Goal: Task Accomplishment & Management: Complete application form

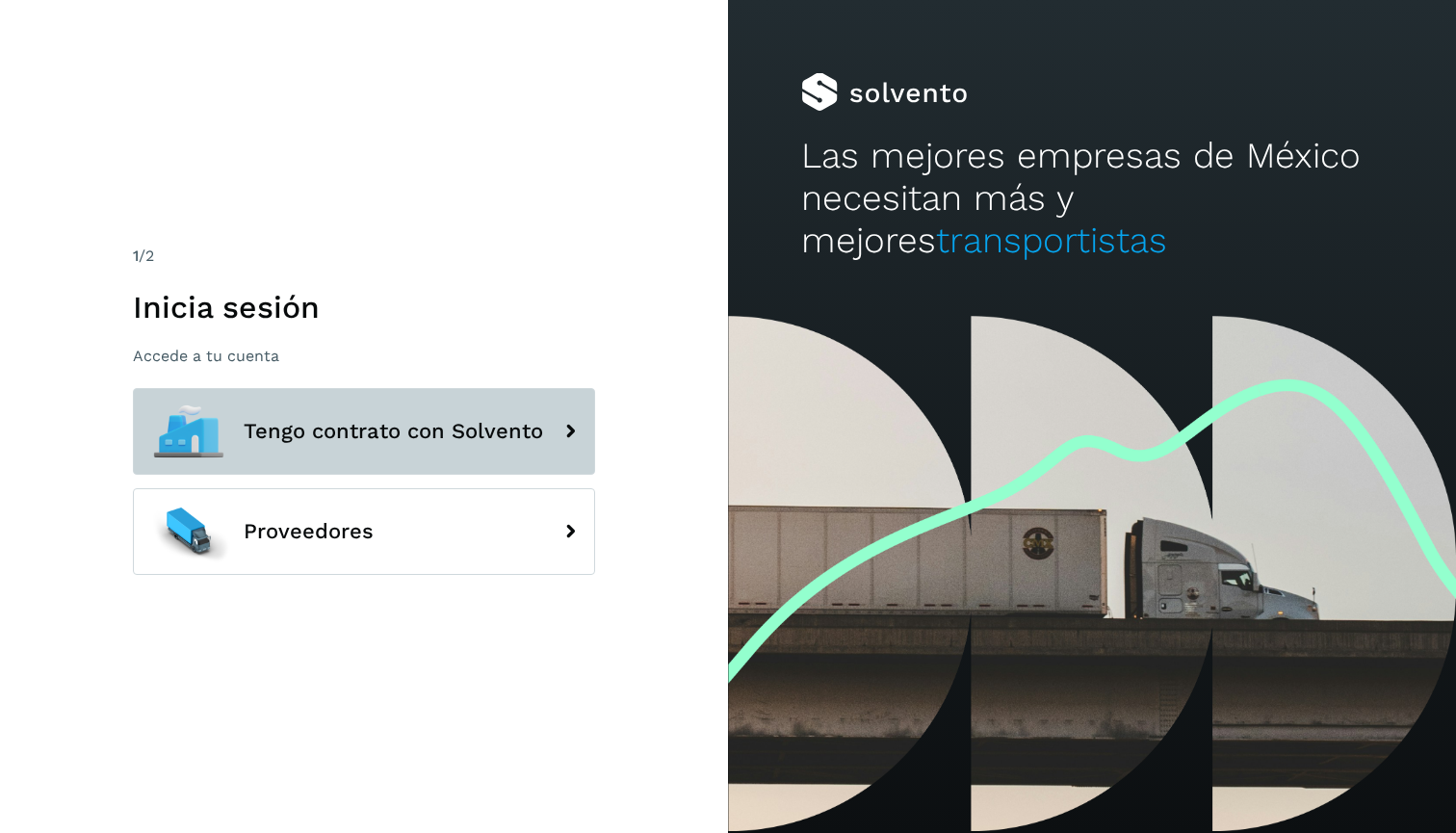
click at [325, 425] on span "Tengo contrato con Solvento" at bounding box center [393, 431] width 300 height 23
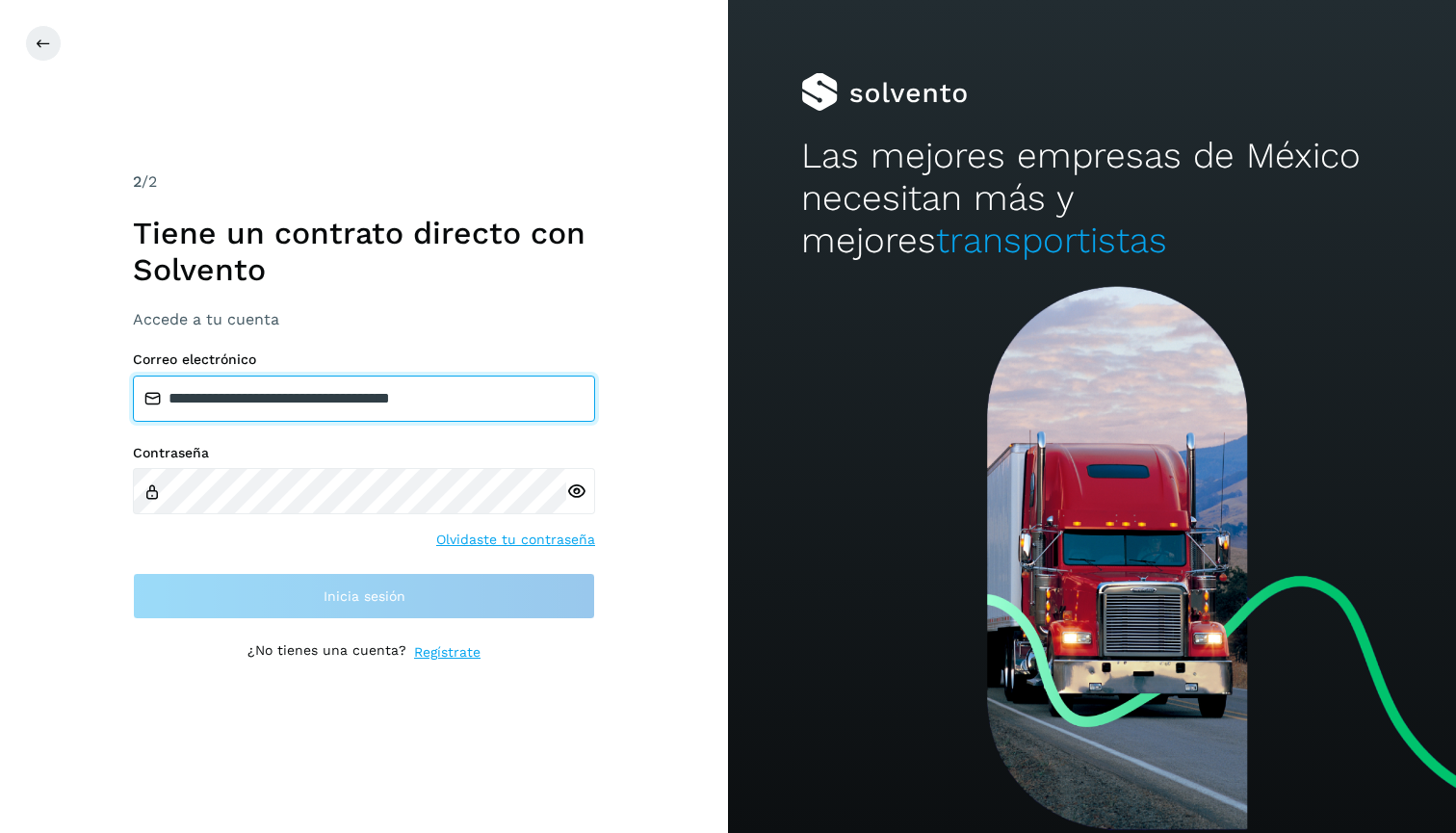
type input "**********"
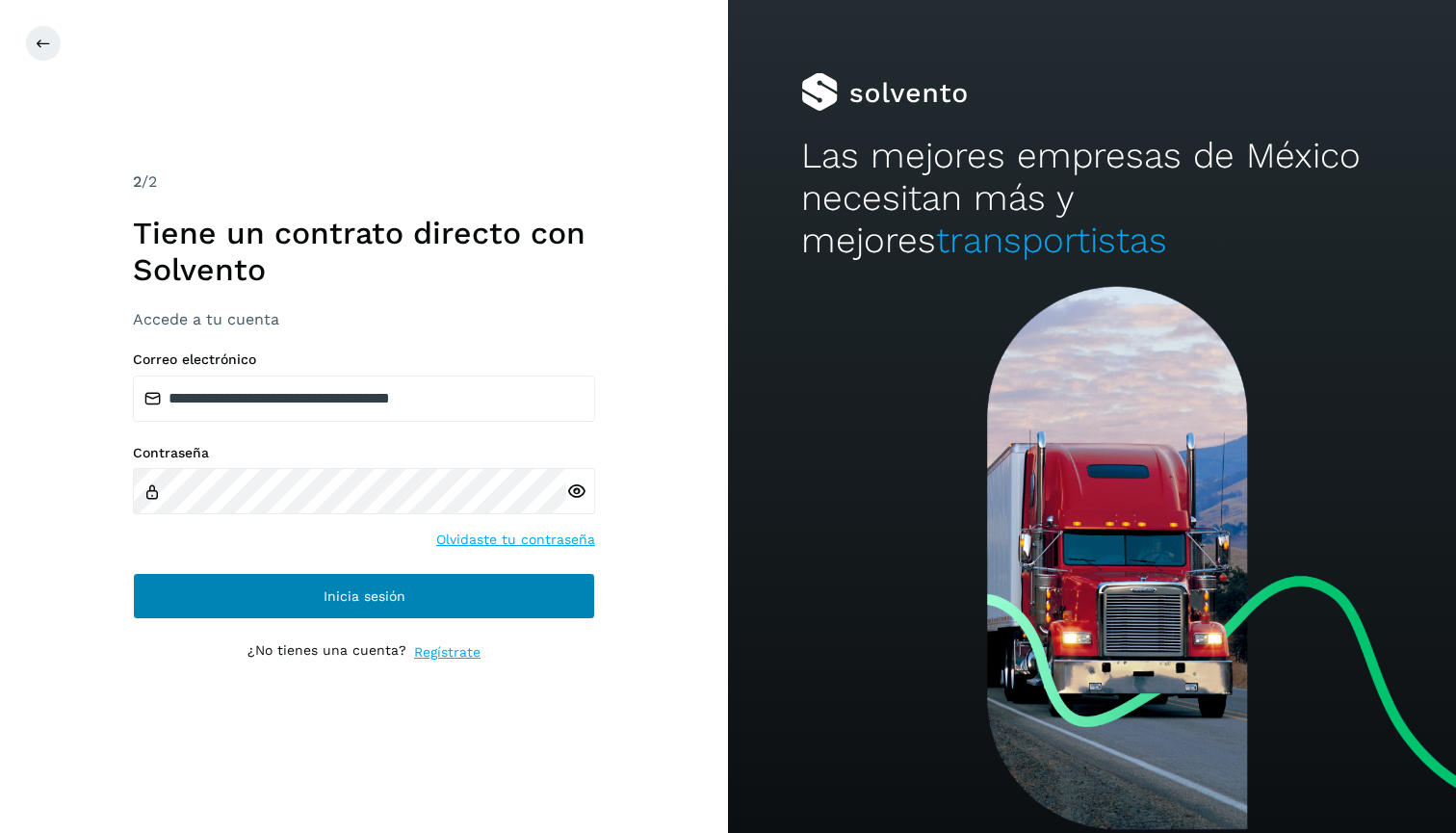
click at [415, 576] on button "Inicia sesión" at bounding box center [364, 596] width 462 height 46
click at [503, 599] on button "Inicia sesión" at bounding box center [364, 596] width 462 height 46
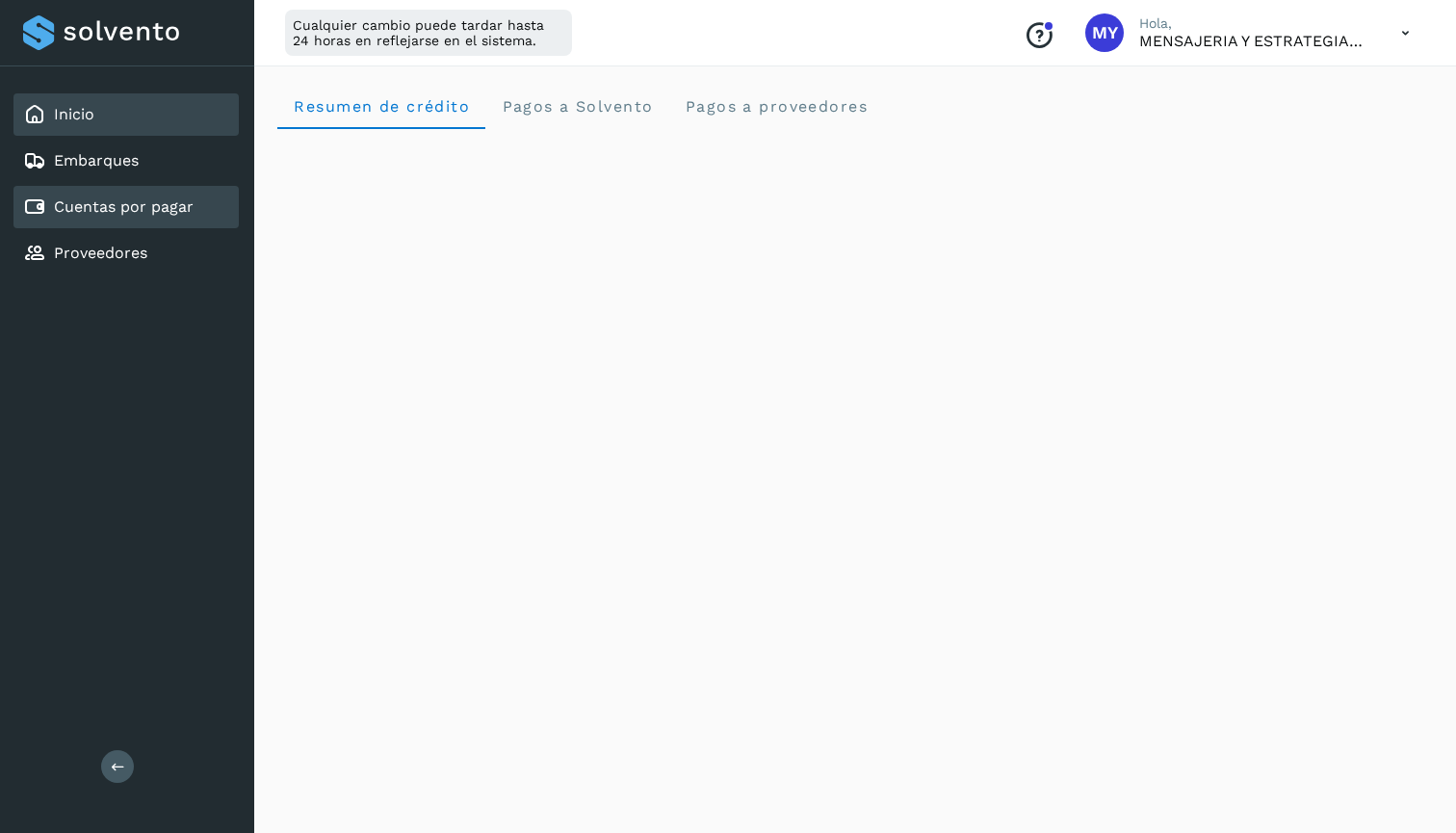
click at [136, 216] on div "Cuentas por pagar" at bounding box center [108, 207] width 170 height 23
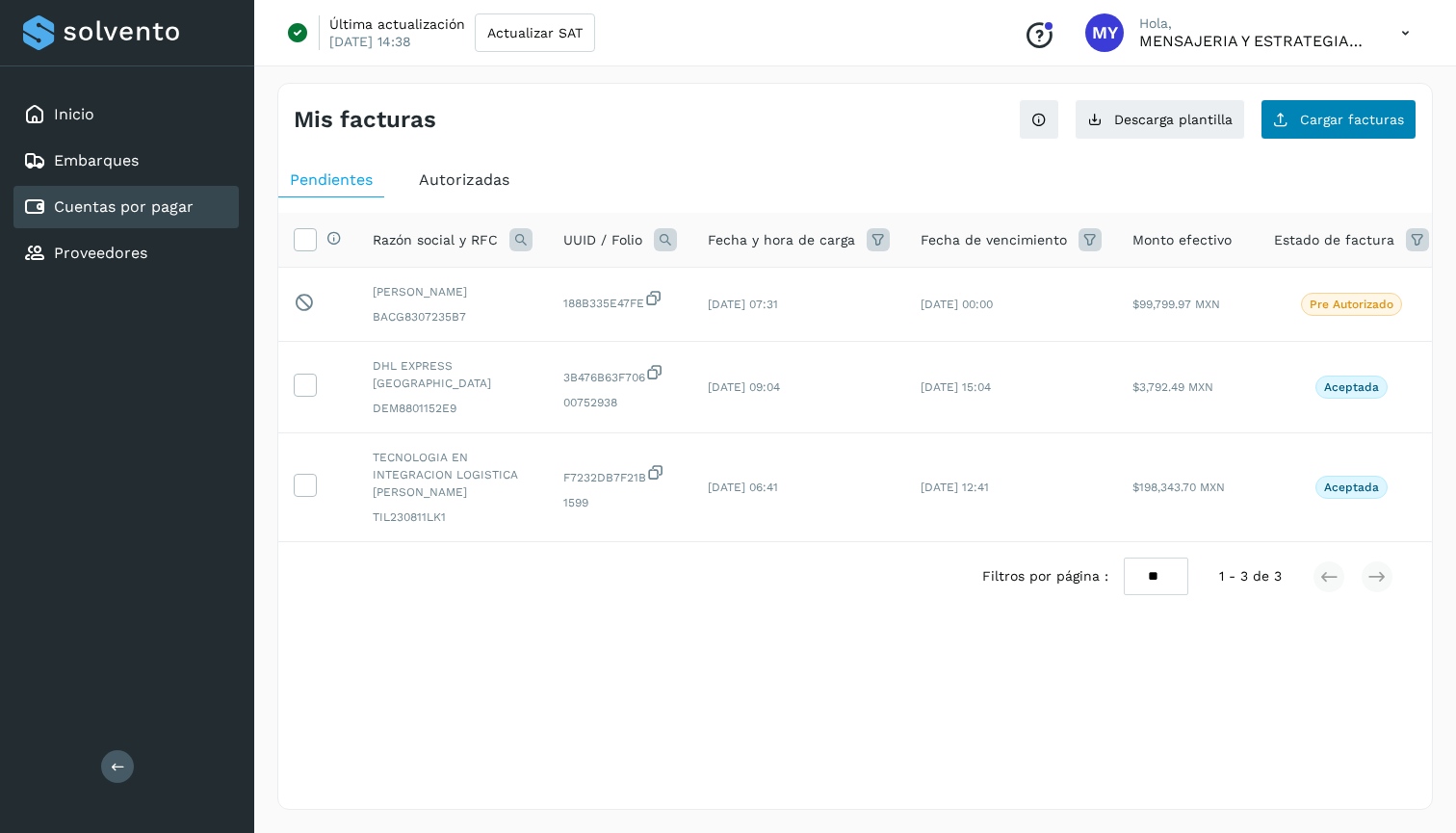
click at [1378, 120] on span "Cargar facturas" at bounding box center [1353, 120] width 104 height 14
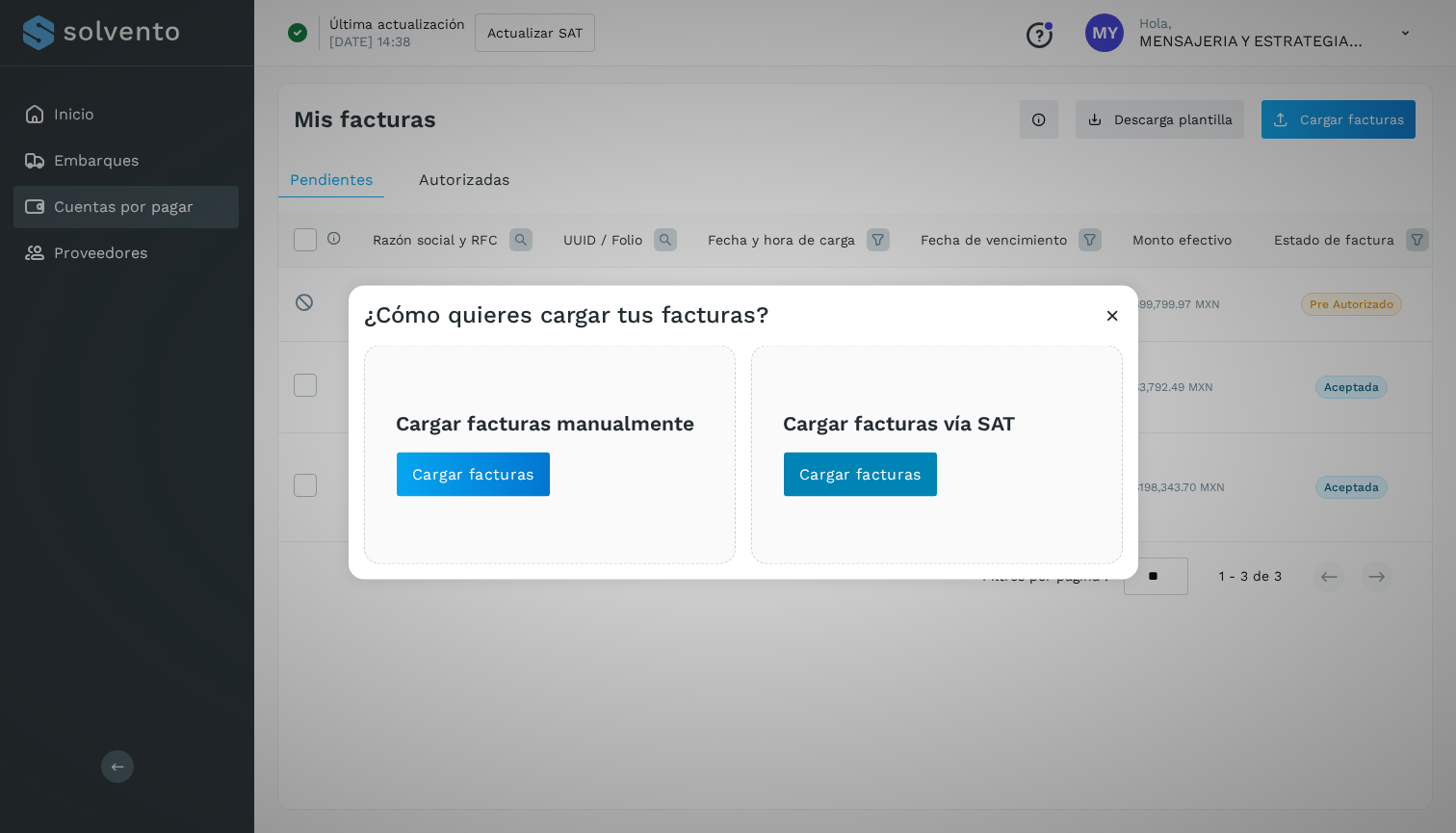
click at [886, 478] on span "Cargar facturas" at bounding box center [860, 474] width 123 height 21
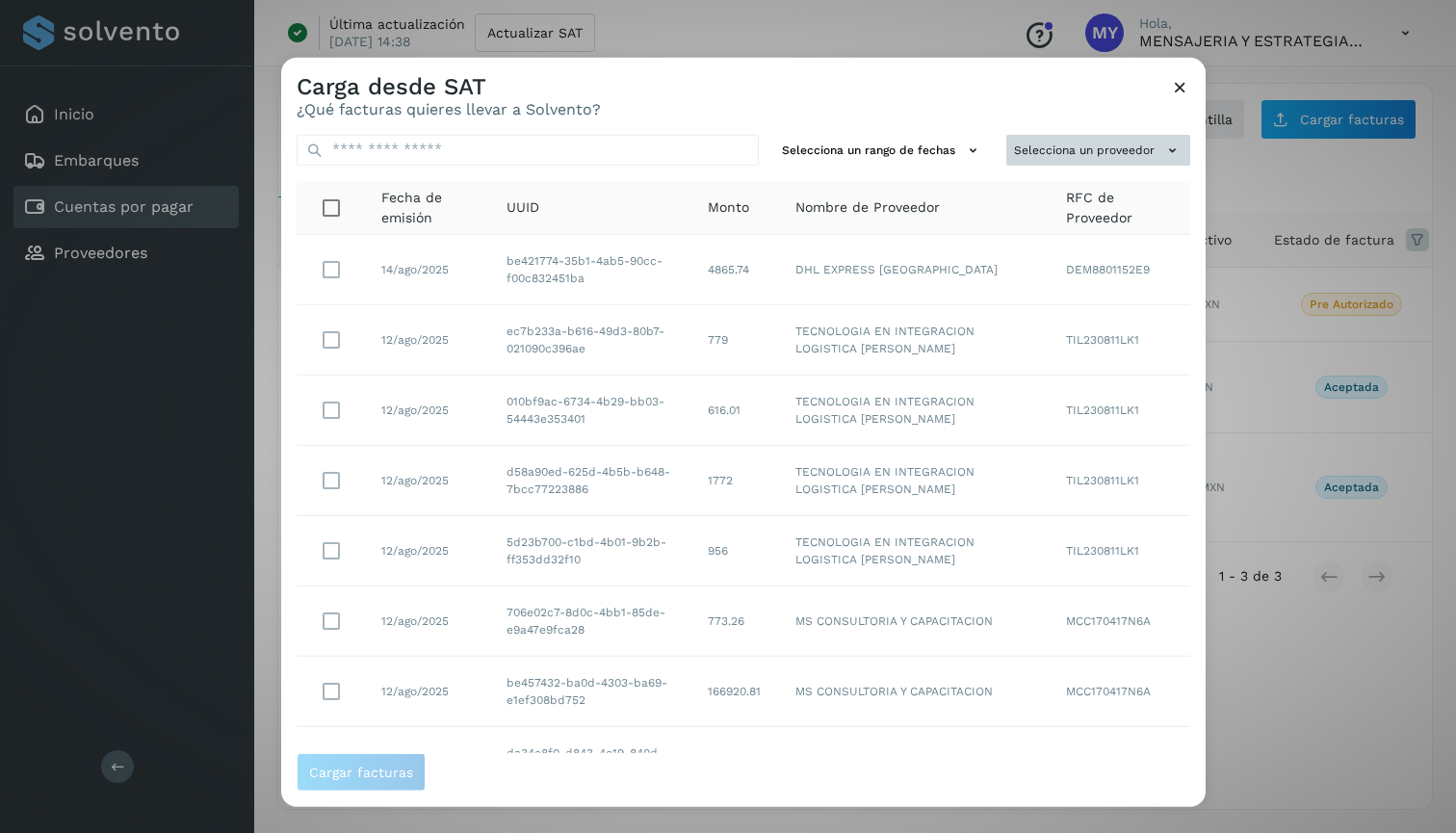
click at [1126, 156] on button "Selecciona un proveedor" at bounding box center [1098, 149] width 184 height 32
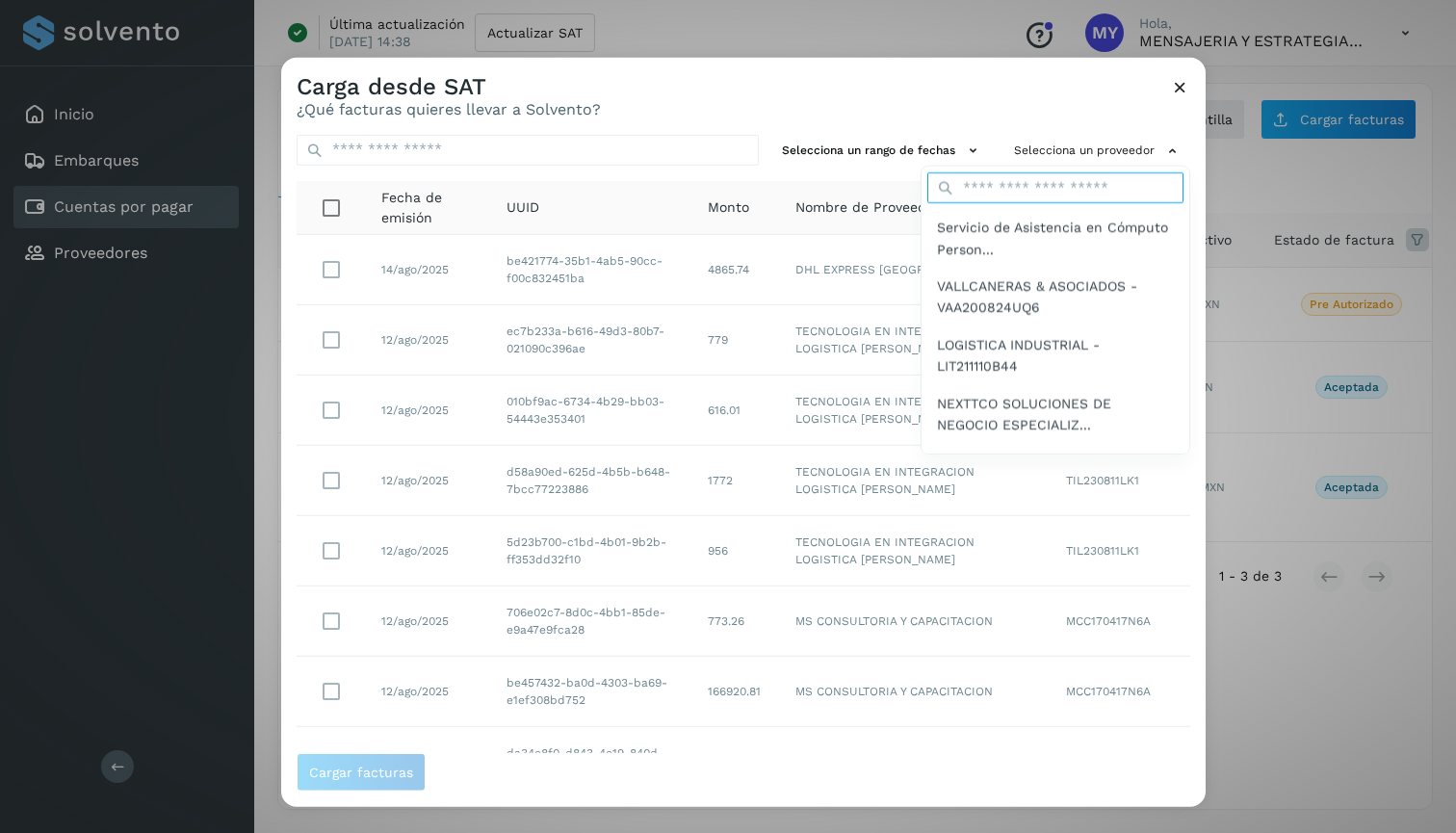
click at [1051, 194] on input "text" at bounding box center [1055, 187] width 256 height 31
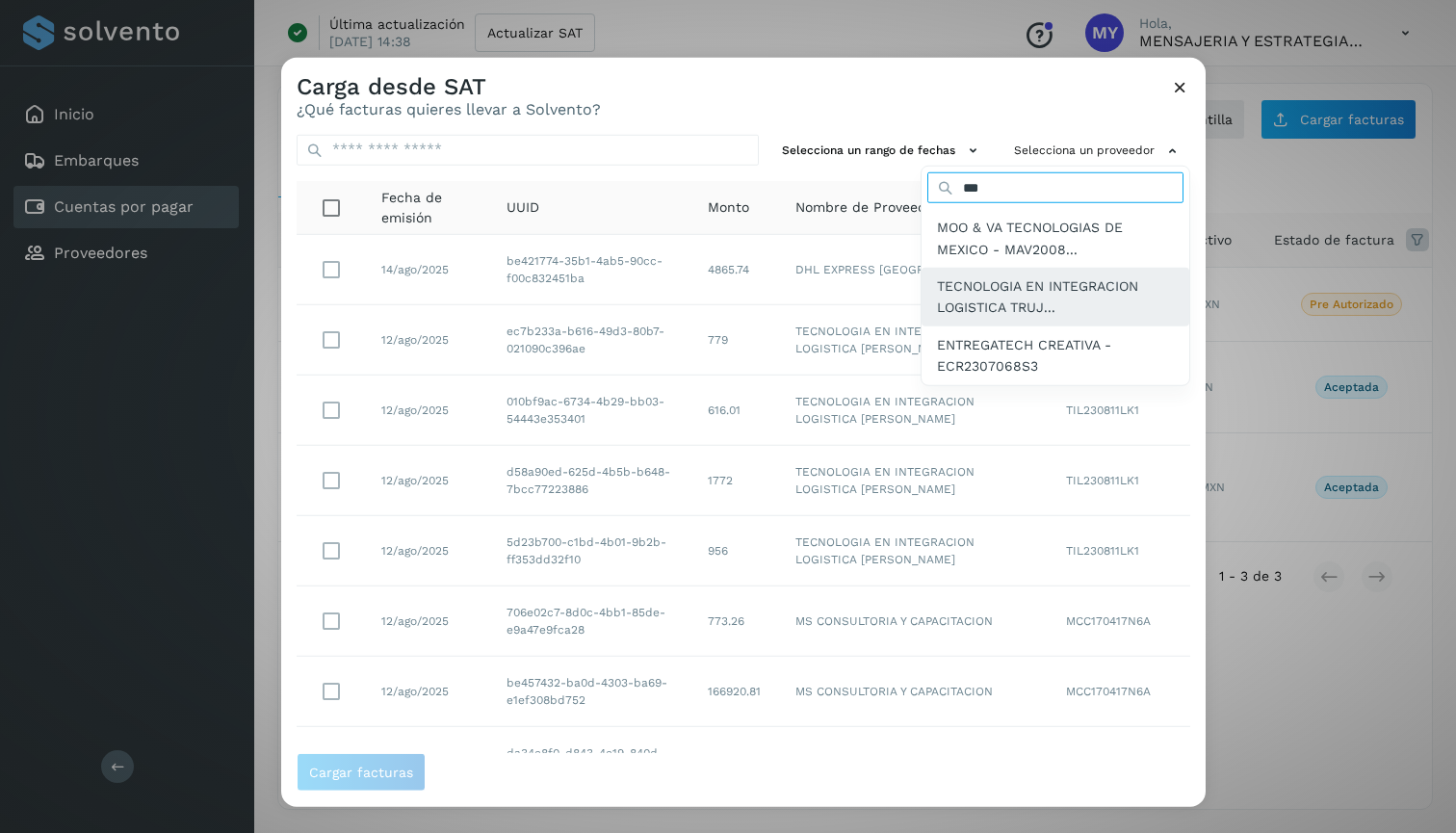
type input "***"
click at [1109, 292] on span "TECNOLOGIA EN INTEGRACION LOGISTICA TRUJ..." at bounding box center [1055, 297] width 237 height 43
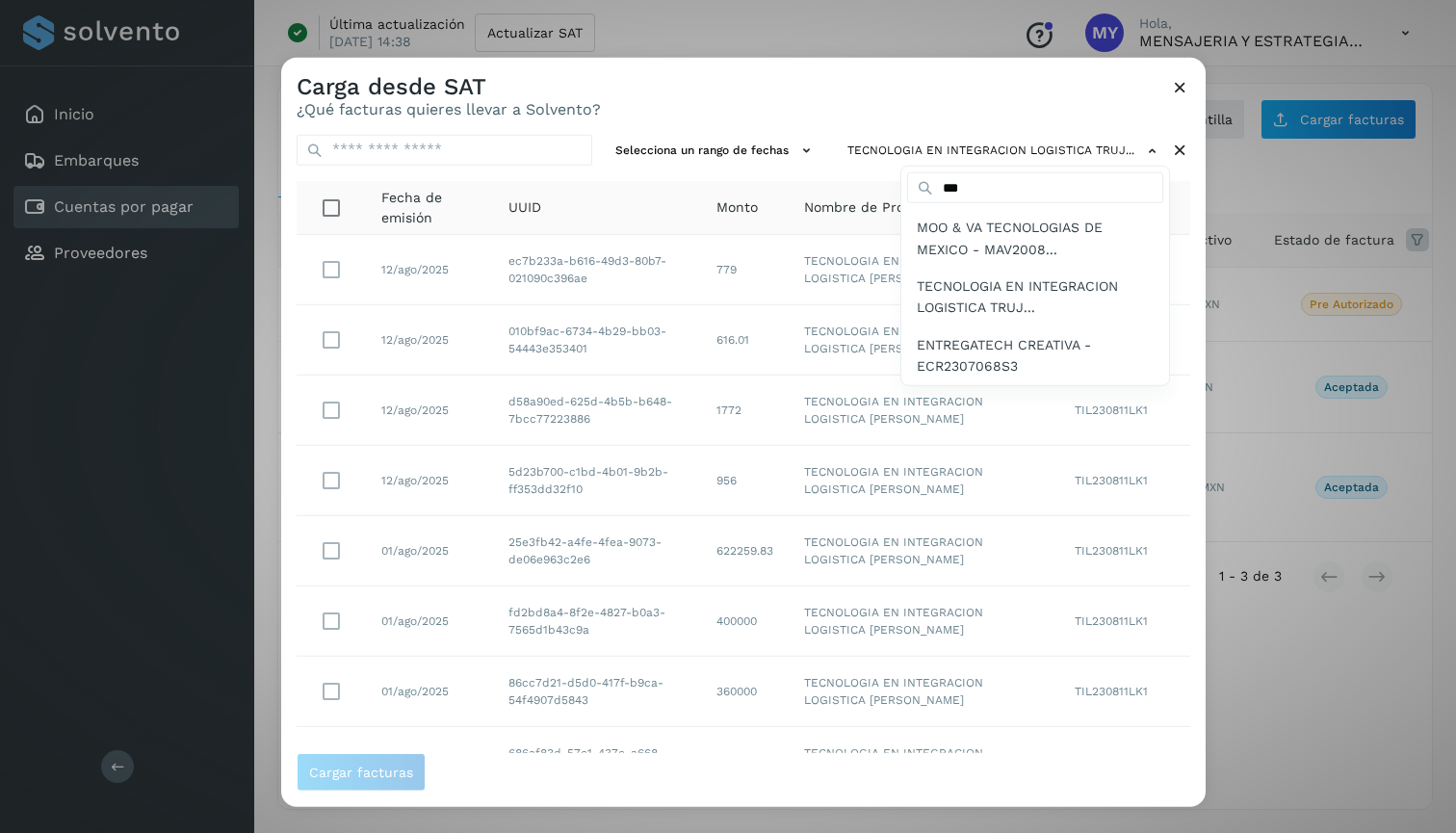
click at [950, 94] on div at bounding box center [1009, 474] width 1456 height 833
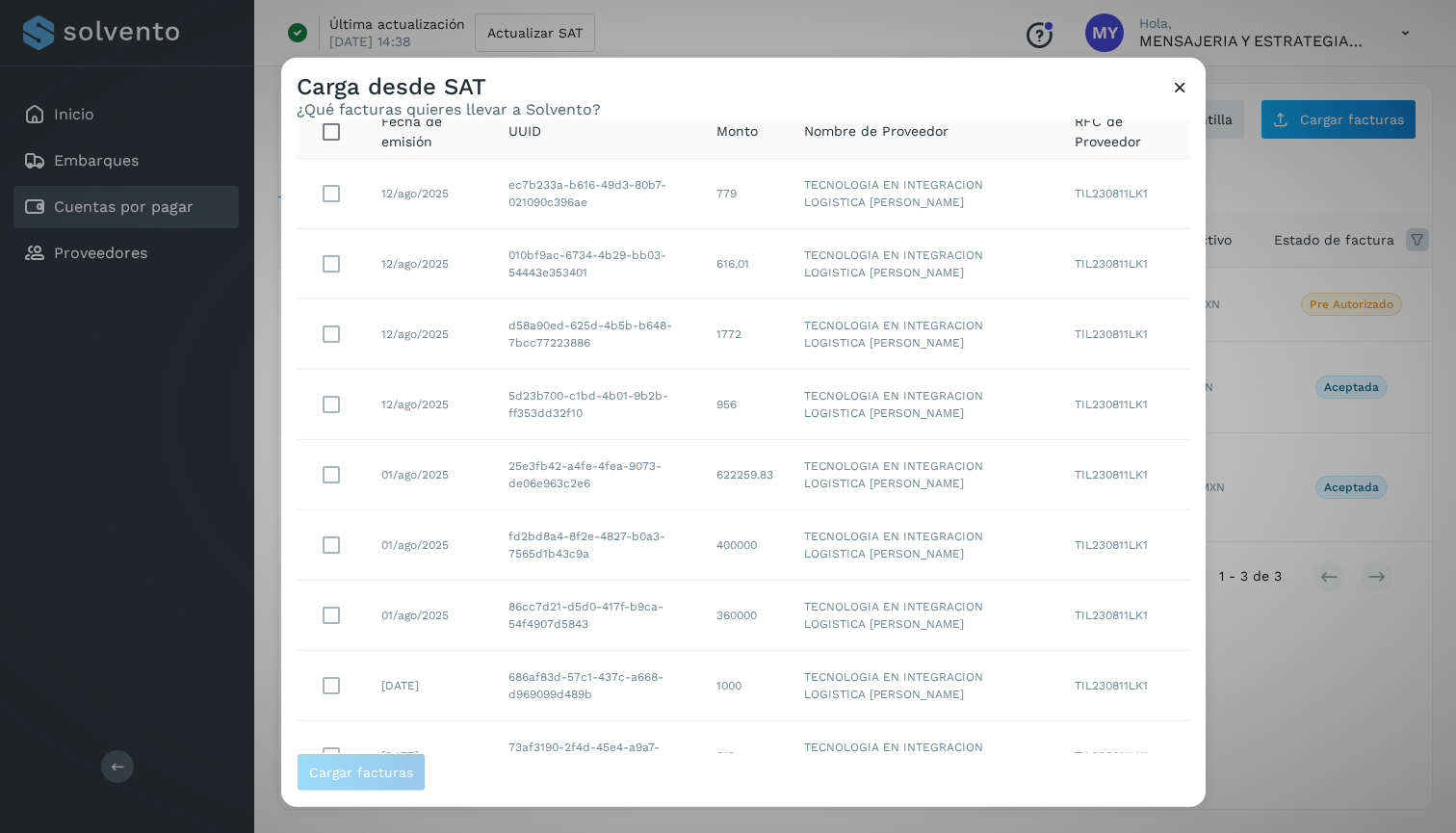
scroll to position [78, 0]
click at [386, 781] on button "Cargar facturas" at bounding box center [361, 772] width 129 height 39
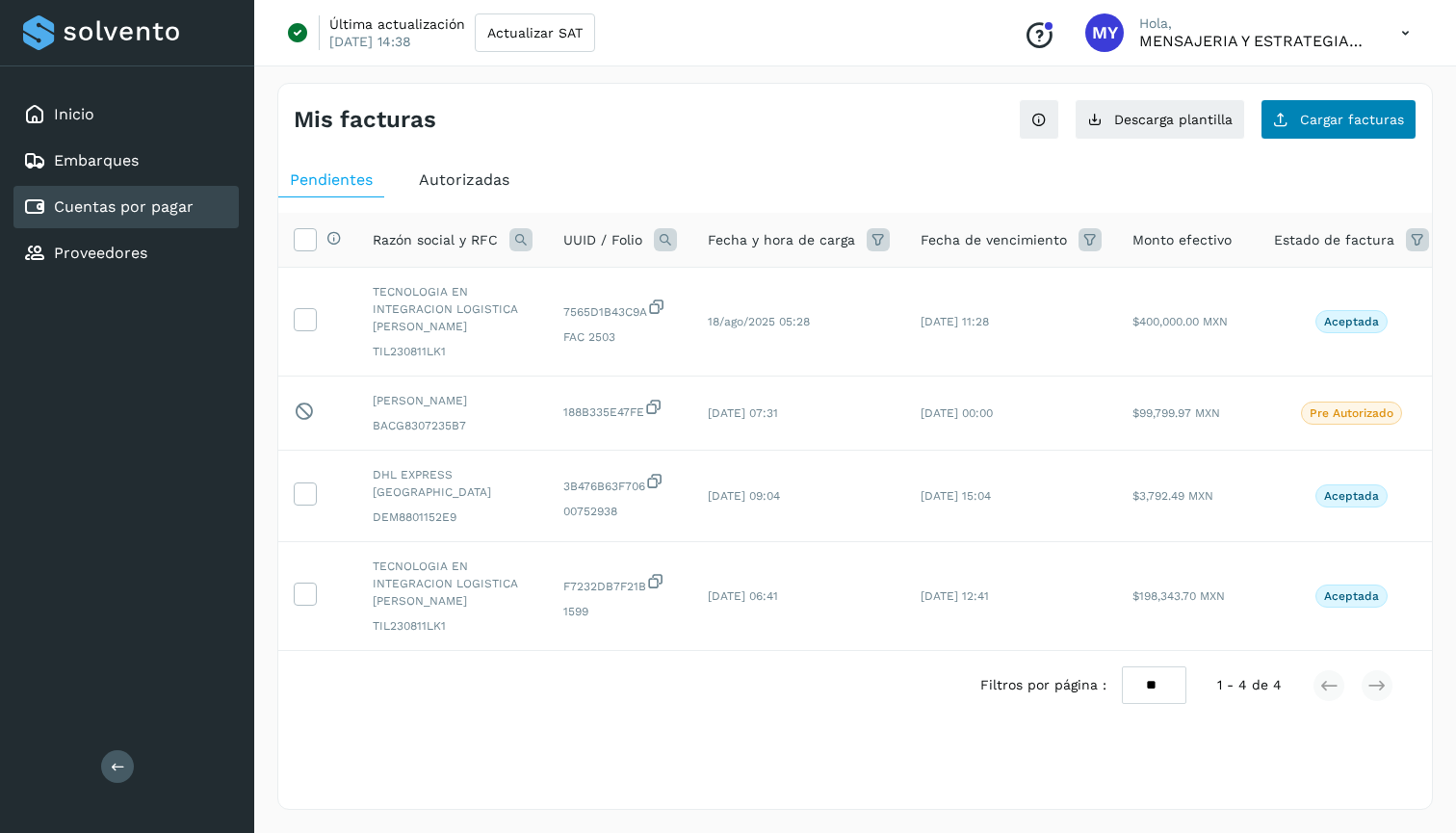
click at [1373, 119] on span "Cargar facturas" at bounding box center [1353, 120] width 104 height 14
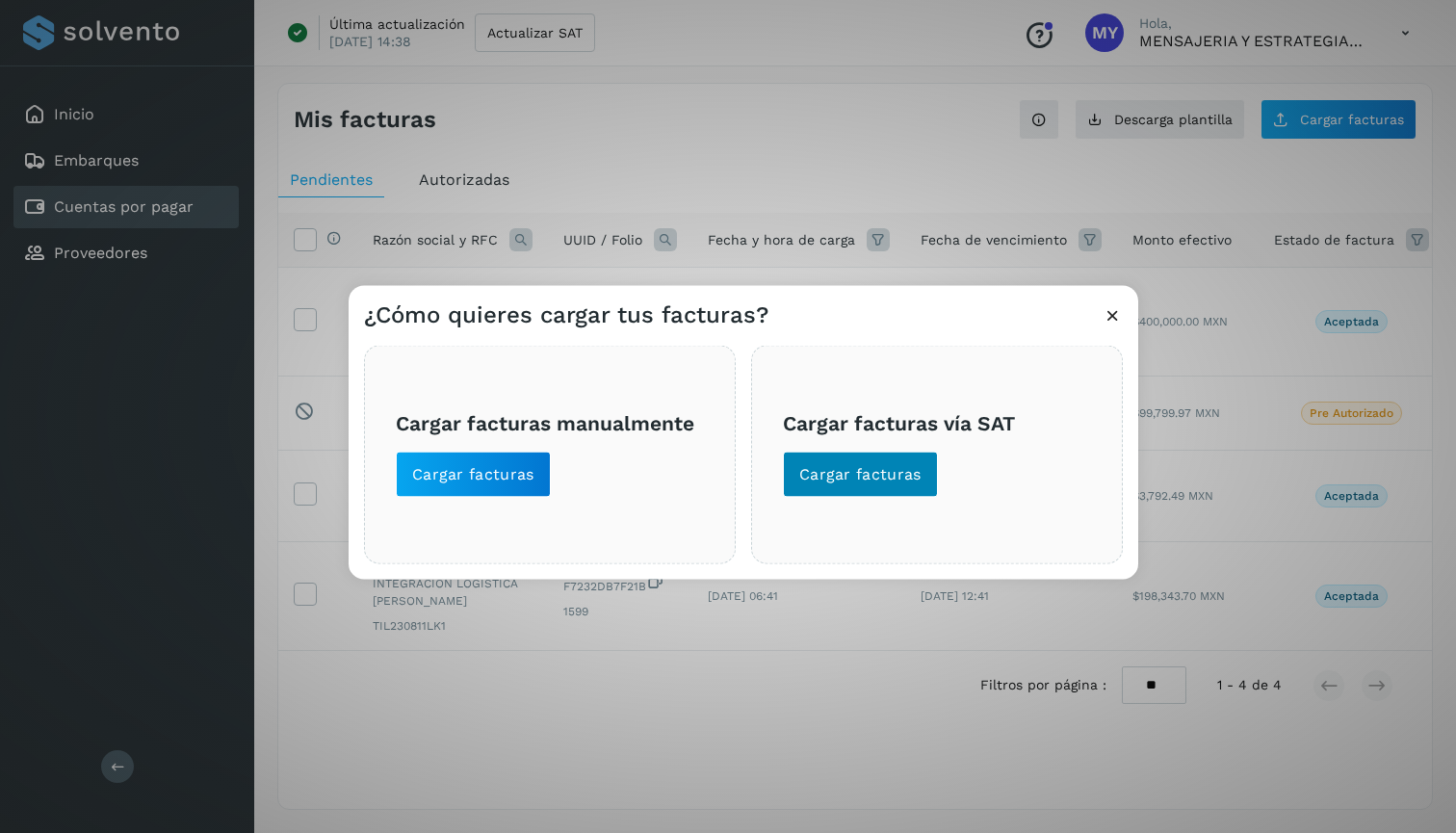
click at [862, 481] on span "Cargar facturas" at bounding box center [860, 474] width 123 height 21
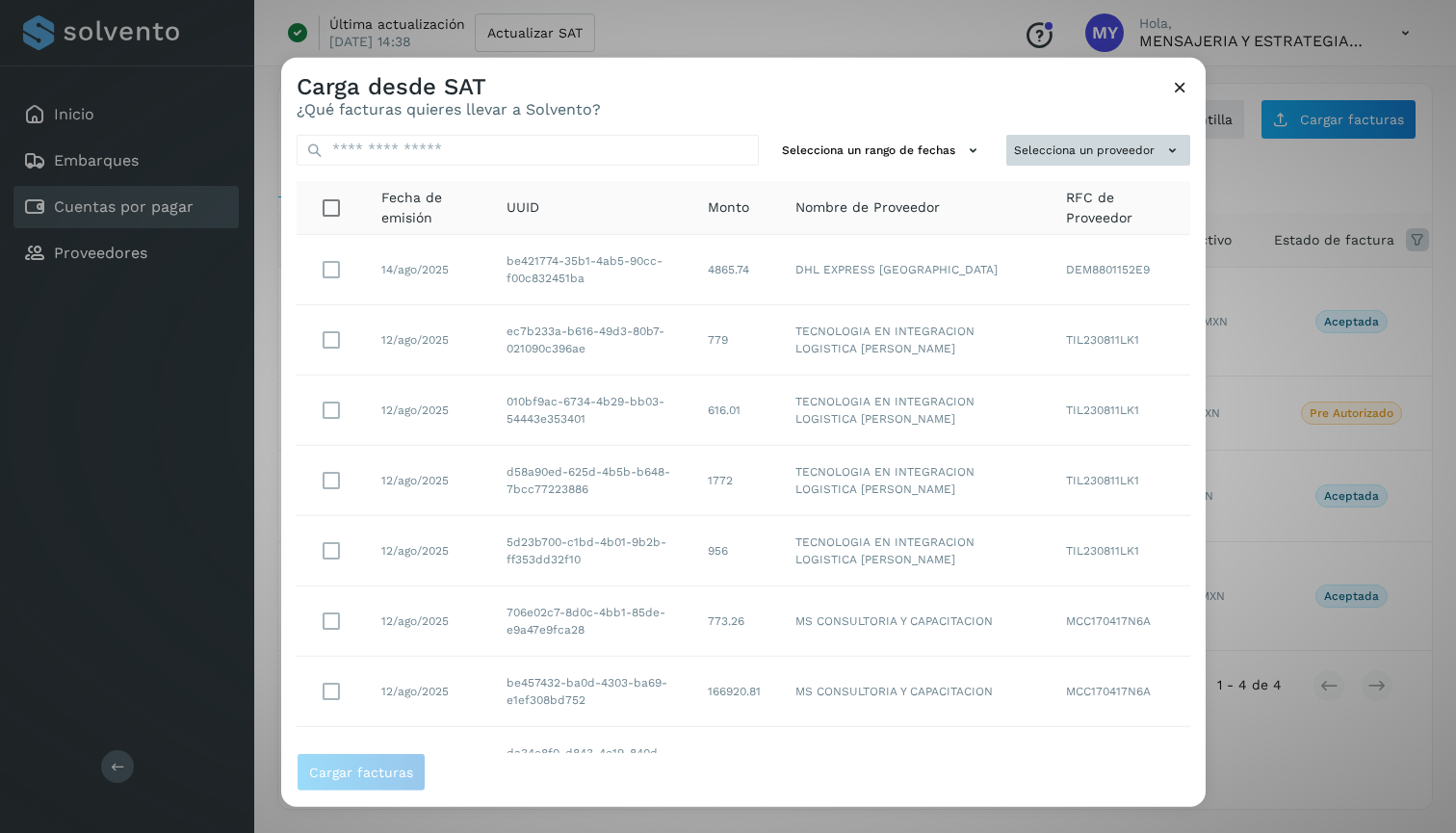
click at [1140, 144] on button "Selecciona un proveedor" at bounding box center [1098, 149] width 184 height 32
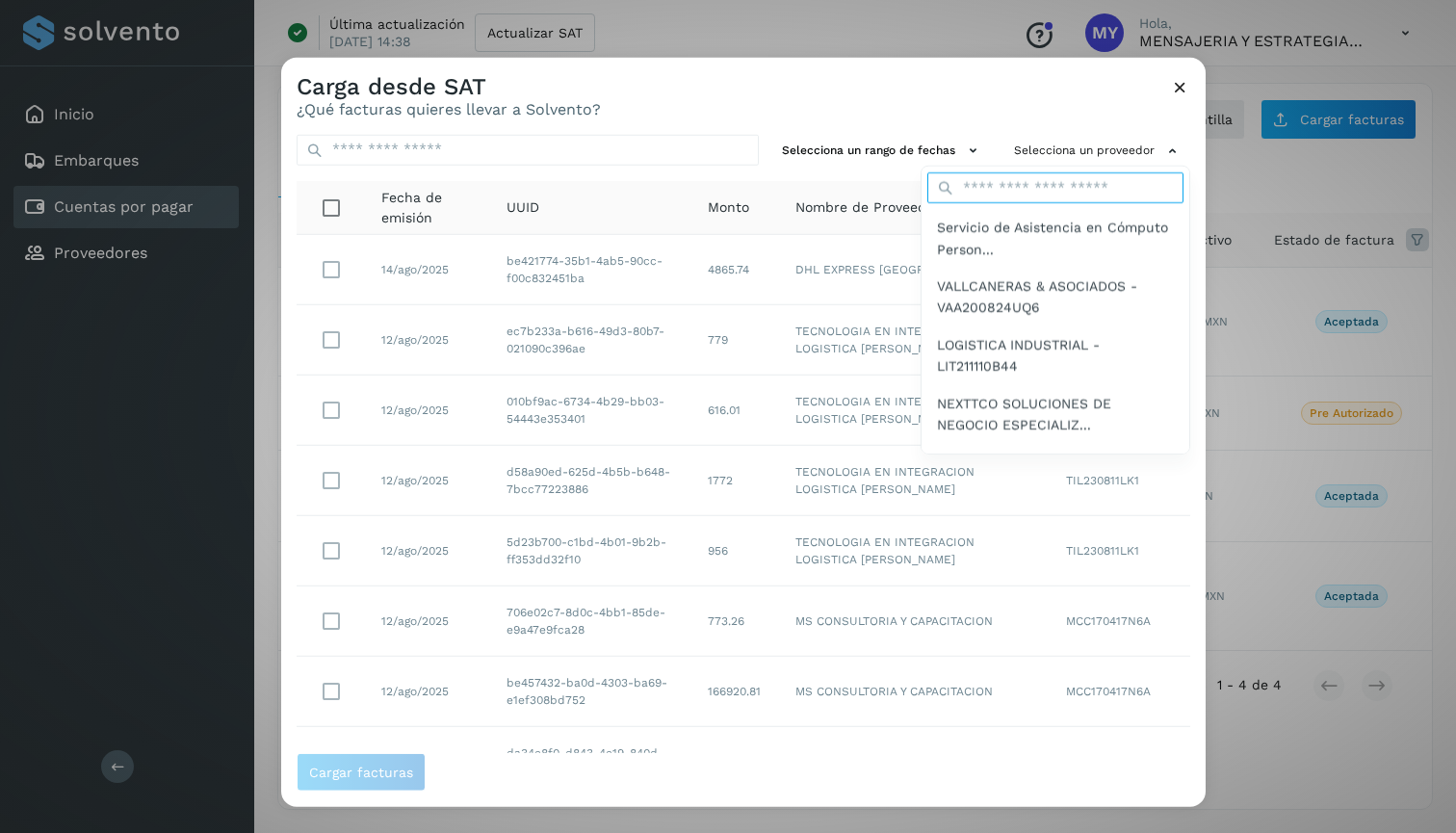
click at [1050, 173] on input "text" at bounding box center [1055, 187] width 256 height 31
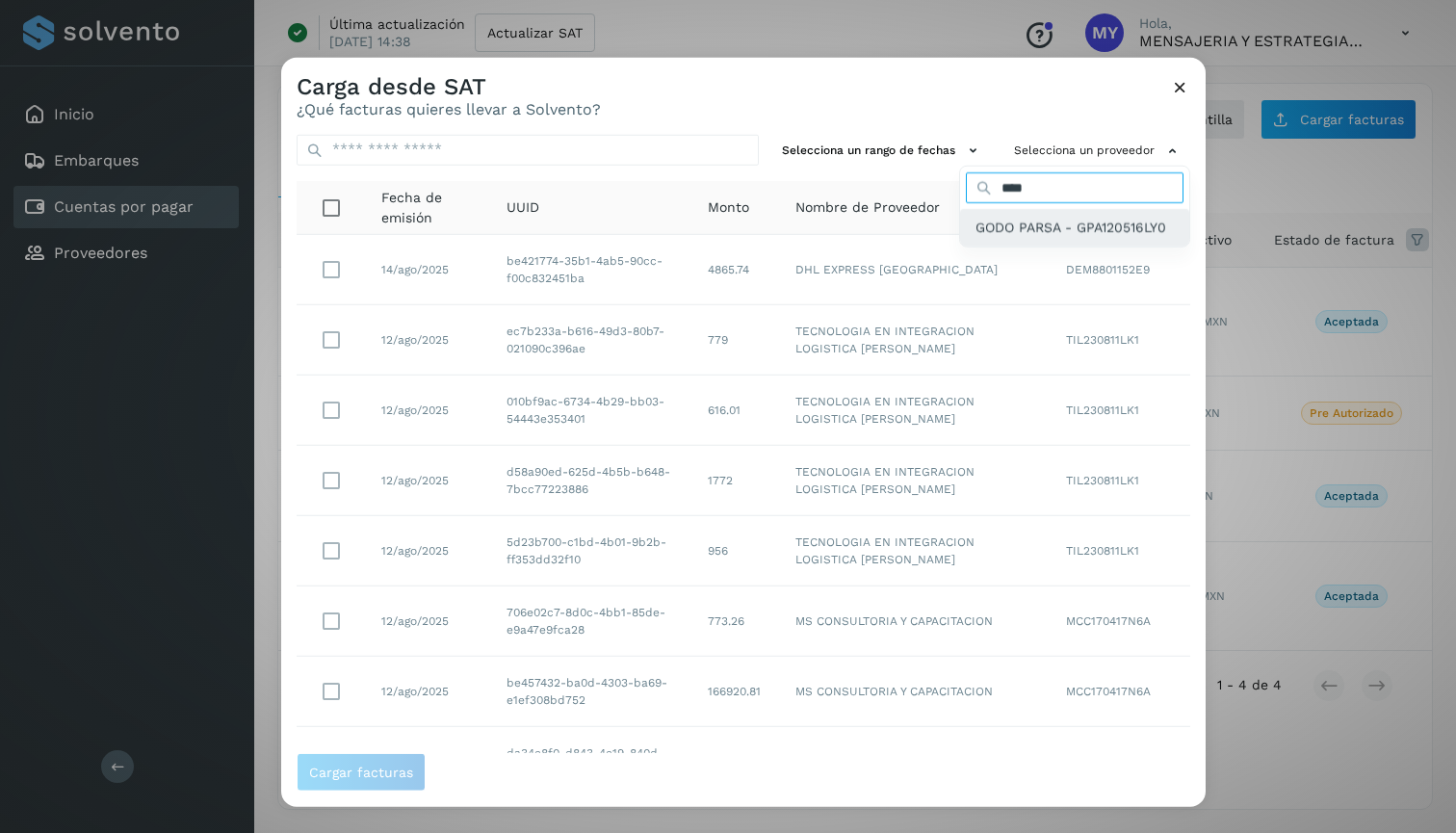
type input "****"
click at [1040, 226] on span "GODO PARSA - GPA120516LY0" at bounding box center [1070, 227] width 190 height 21
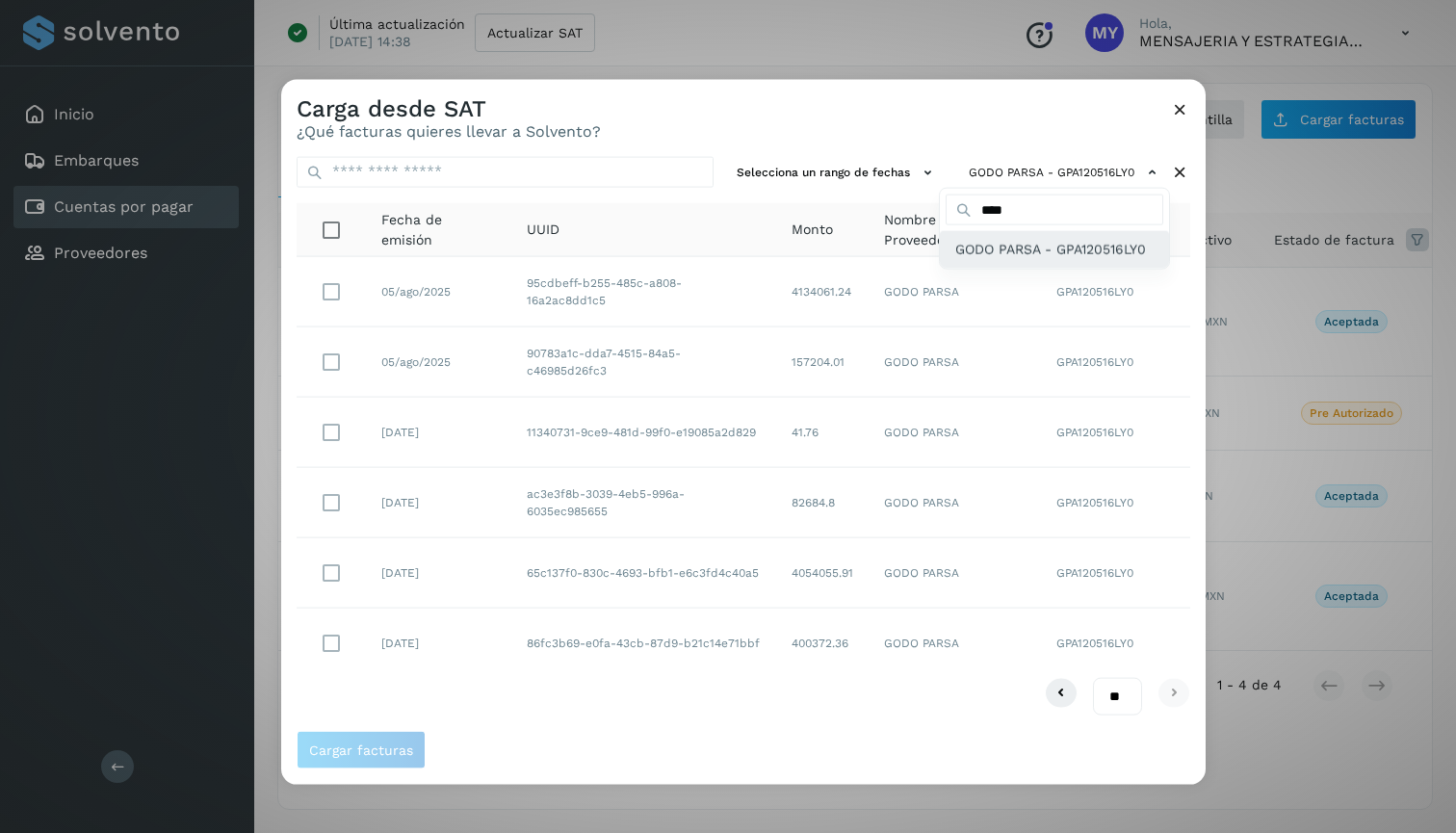
click at [1007, 256] on span "GODO PARSA - GPA120516LY0" at bounding box center [1050, 249] width 190 height 21
click at [977, 110] on div at bounding box center [1009, 496] width 1456 height 833
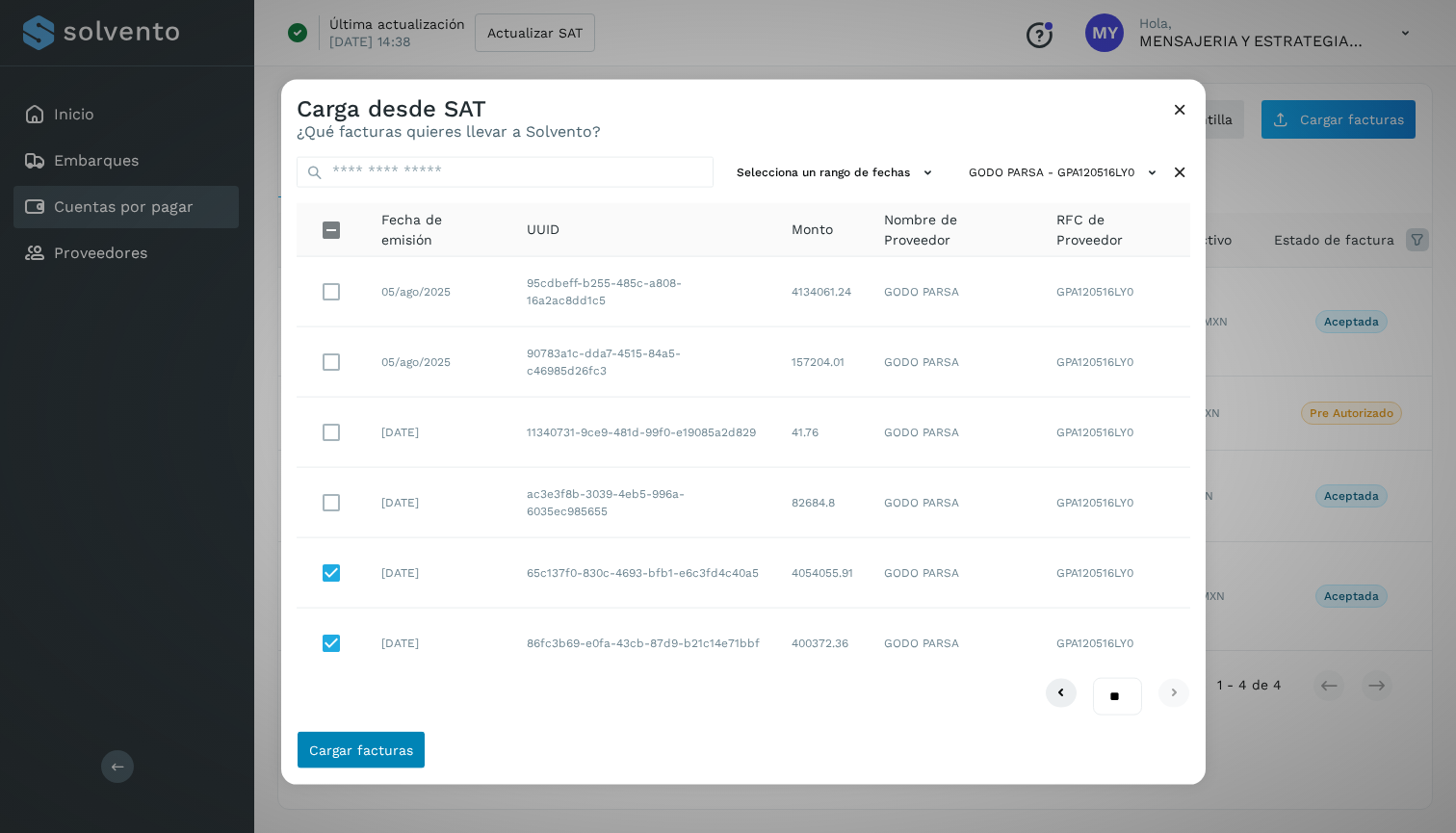
click at [380, 750] on span "Cargar facturas" at bounding box center [362, 750] width 104 height 14
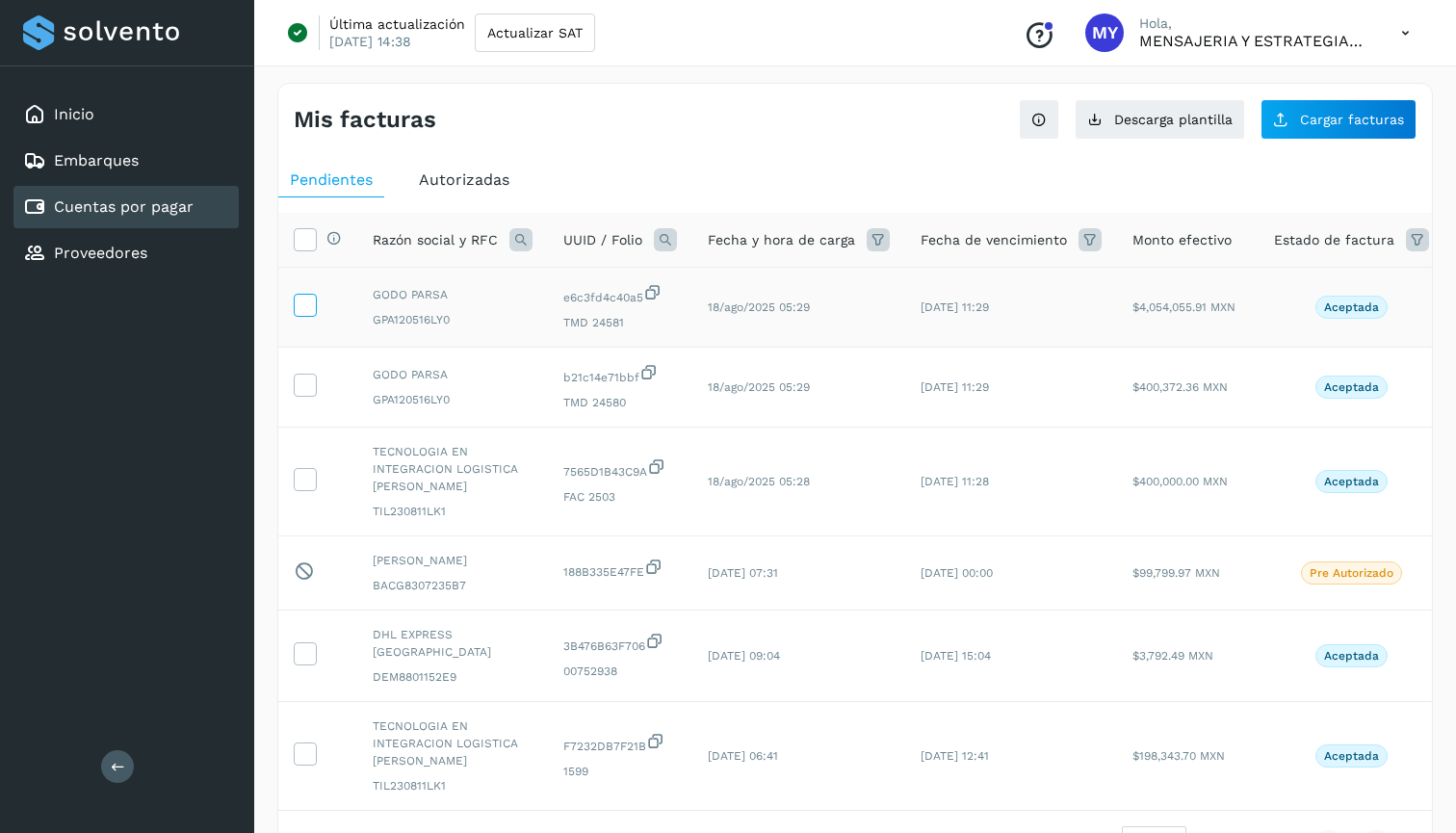
click at [303, 294] on icon at bounding box center [305, 303] width 20 height 20
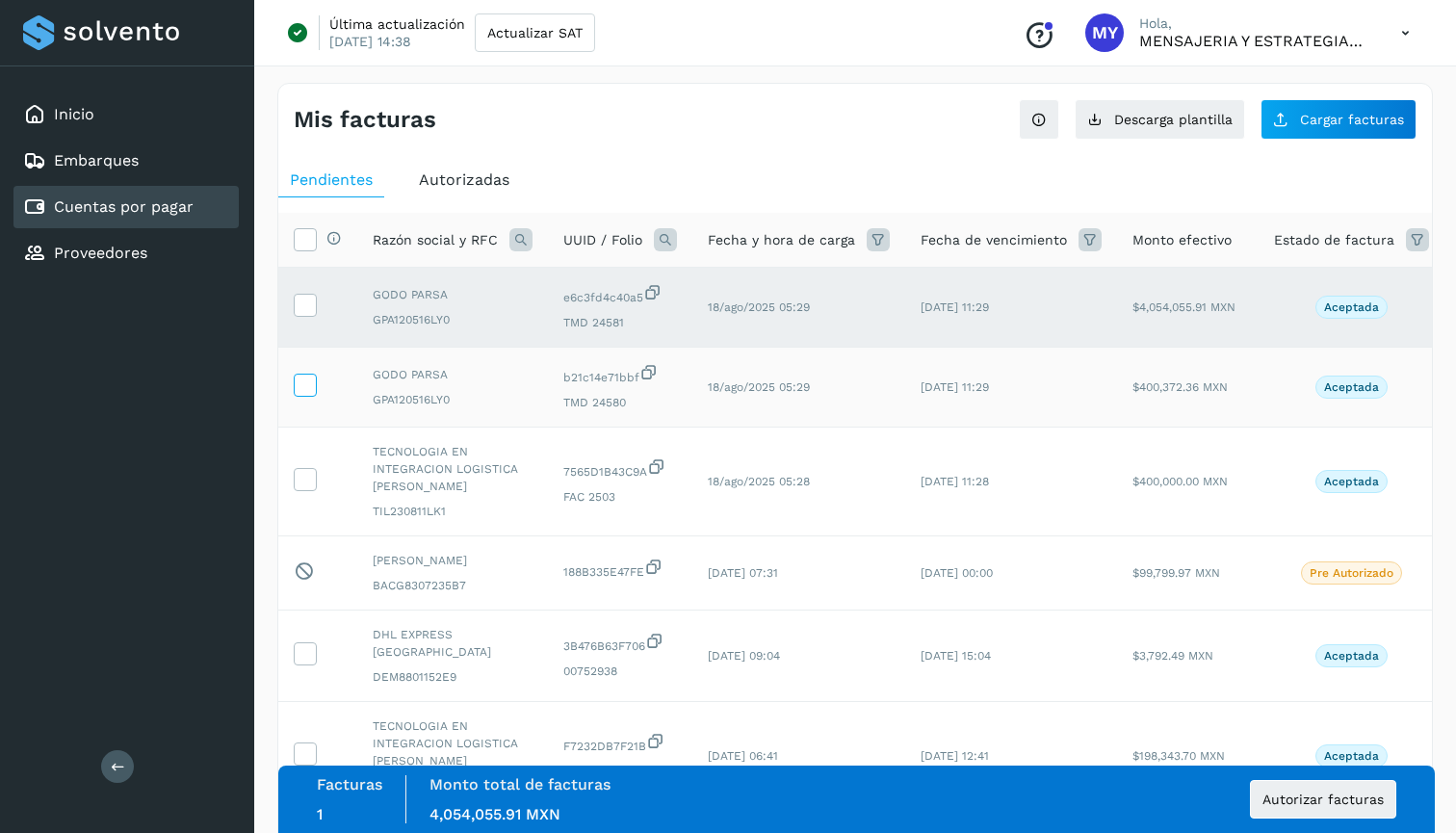
click at [300, 381] on icon at bounding box center [305, 383] width 20 height 20
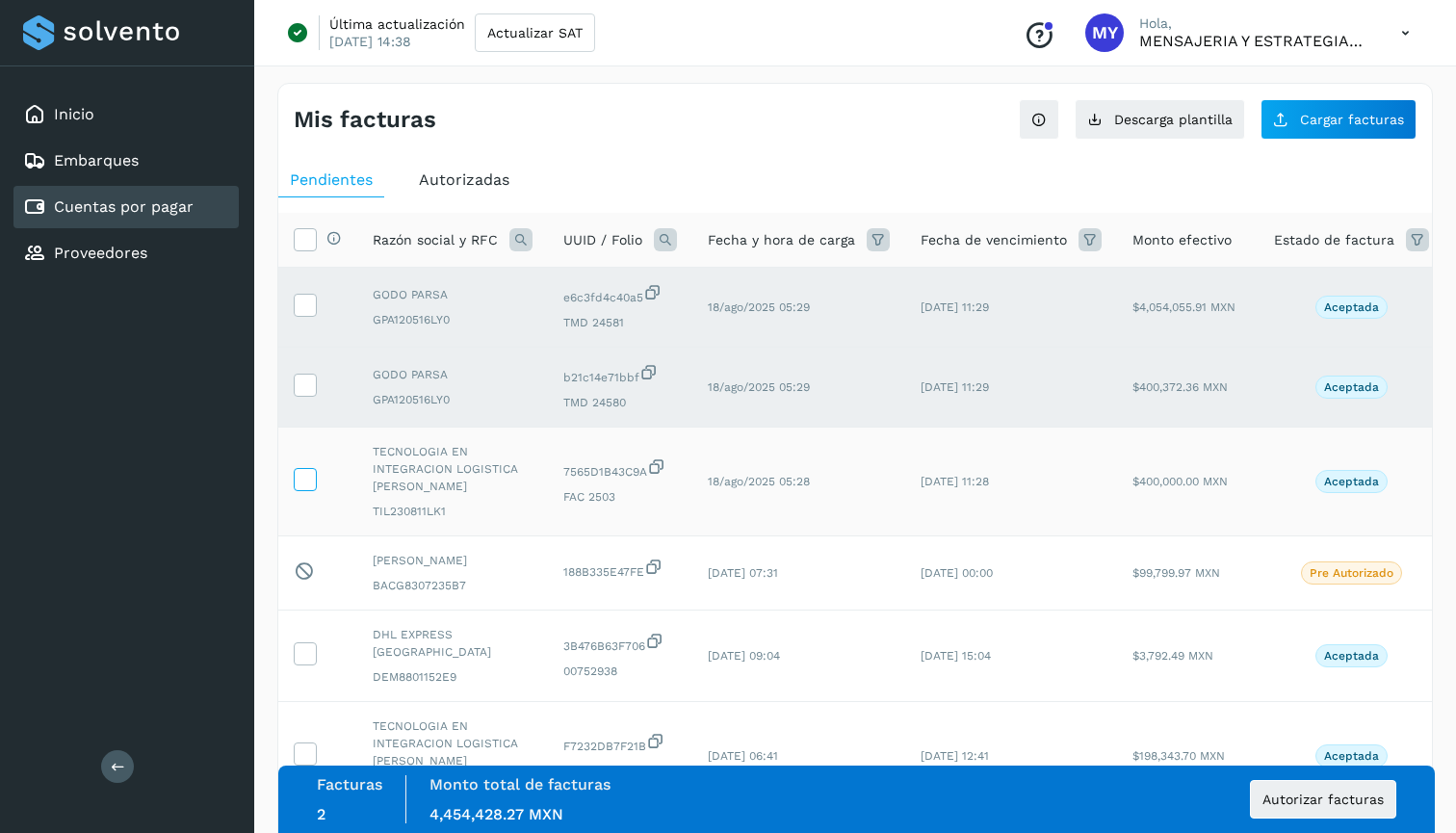
click at [305, 480] on icon at bounding box center [305, 477] width 20 height 20
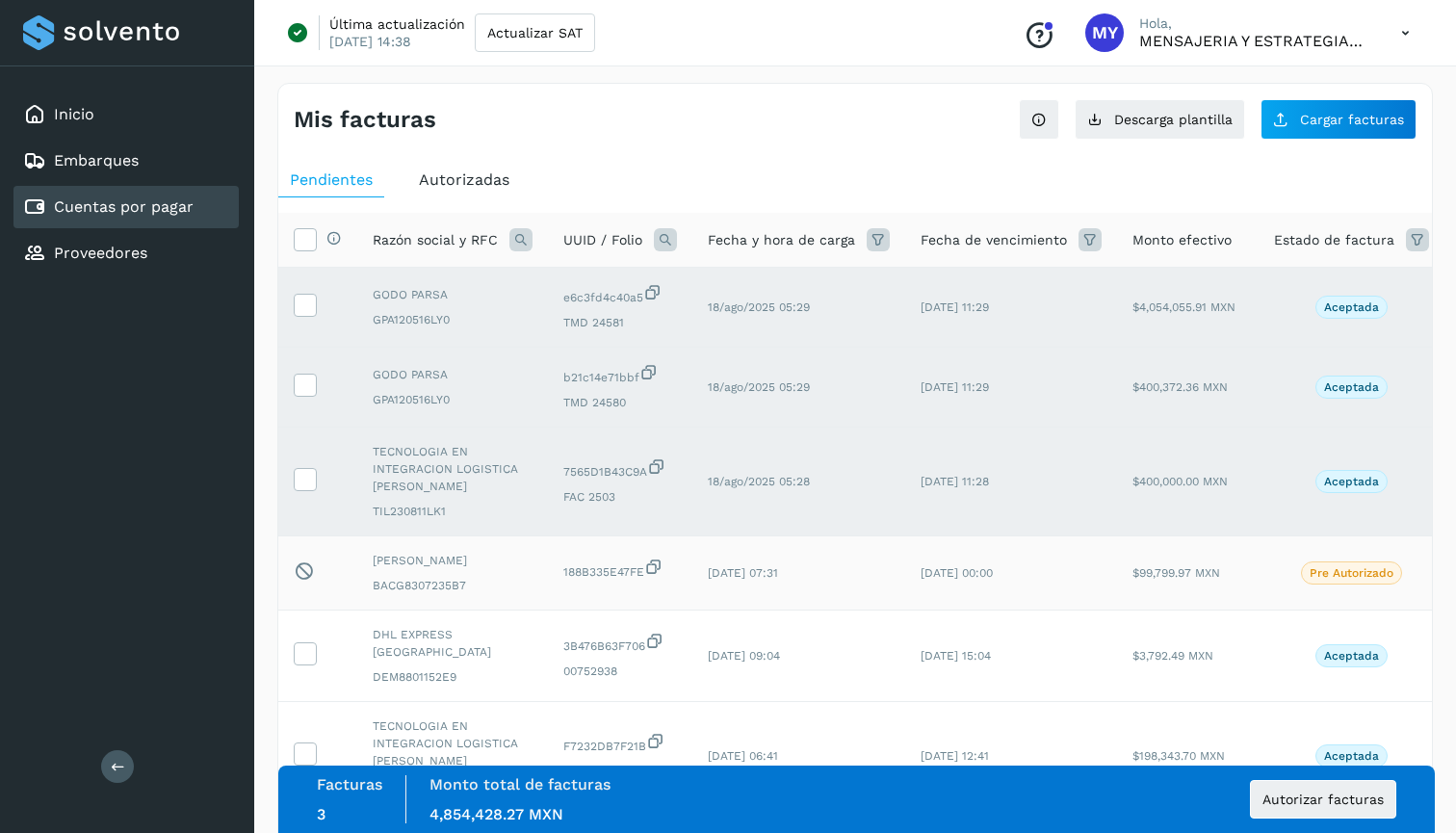
scroll to position [17, 0]
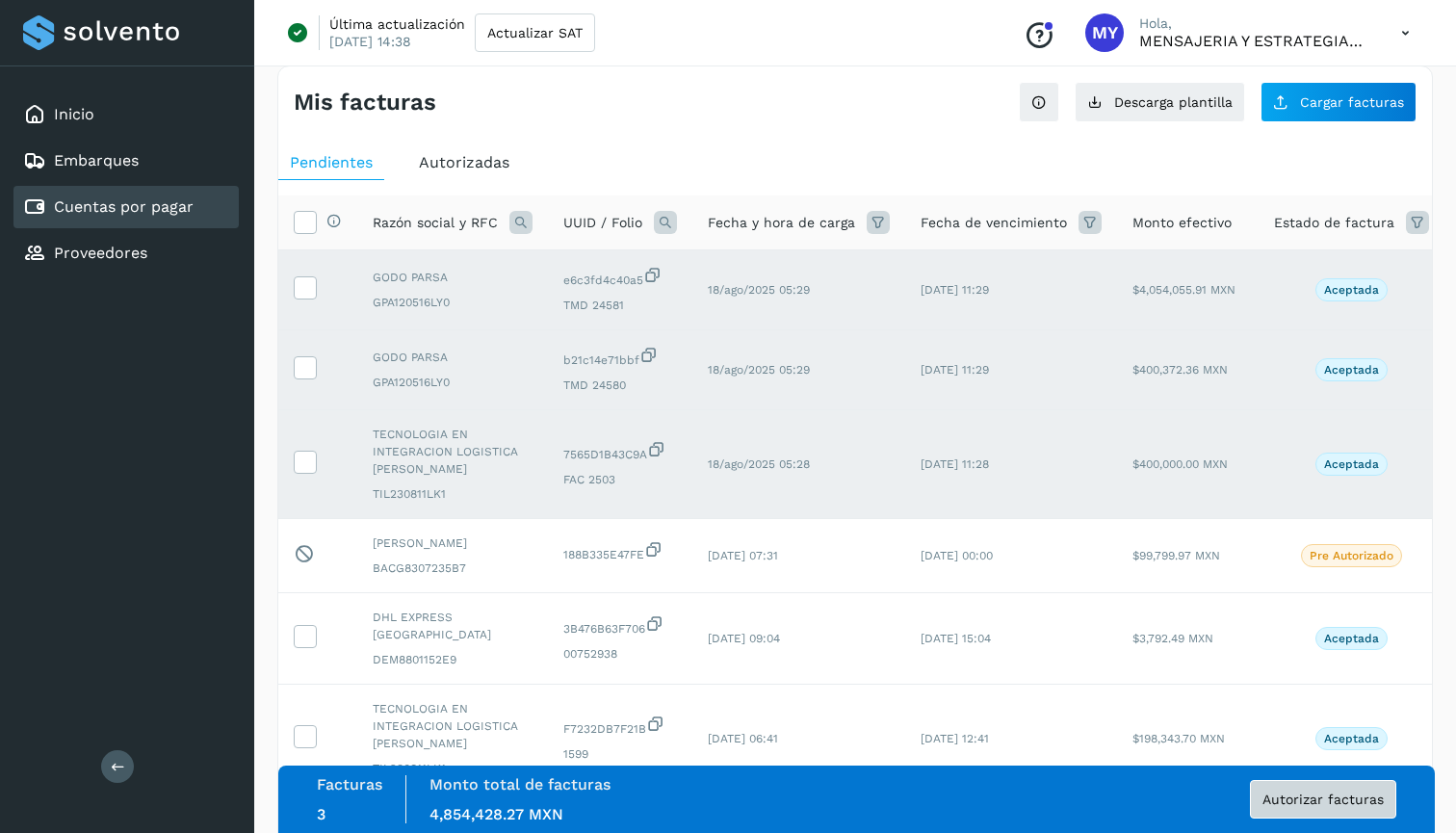
click at [1314, 804] on span "Autorizar facturas" at bounding box center [1324, 799] width 122 height 14
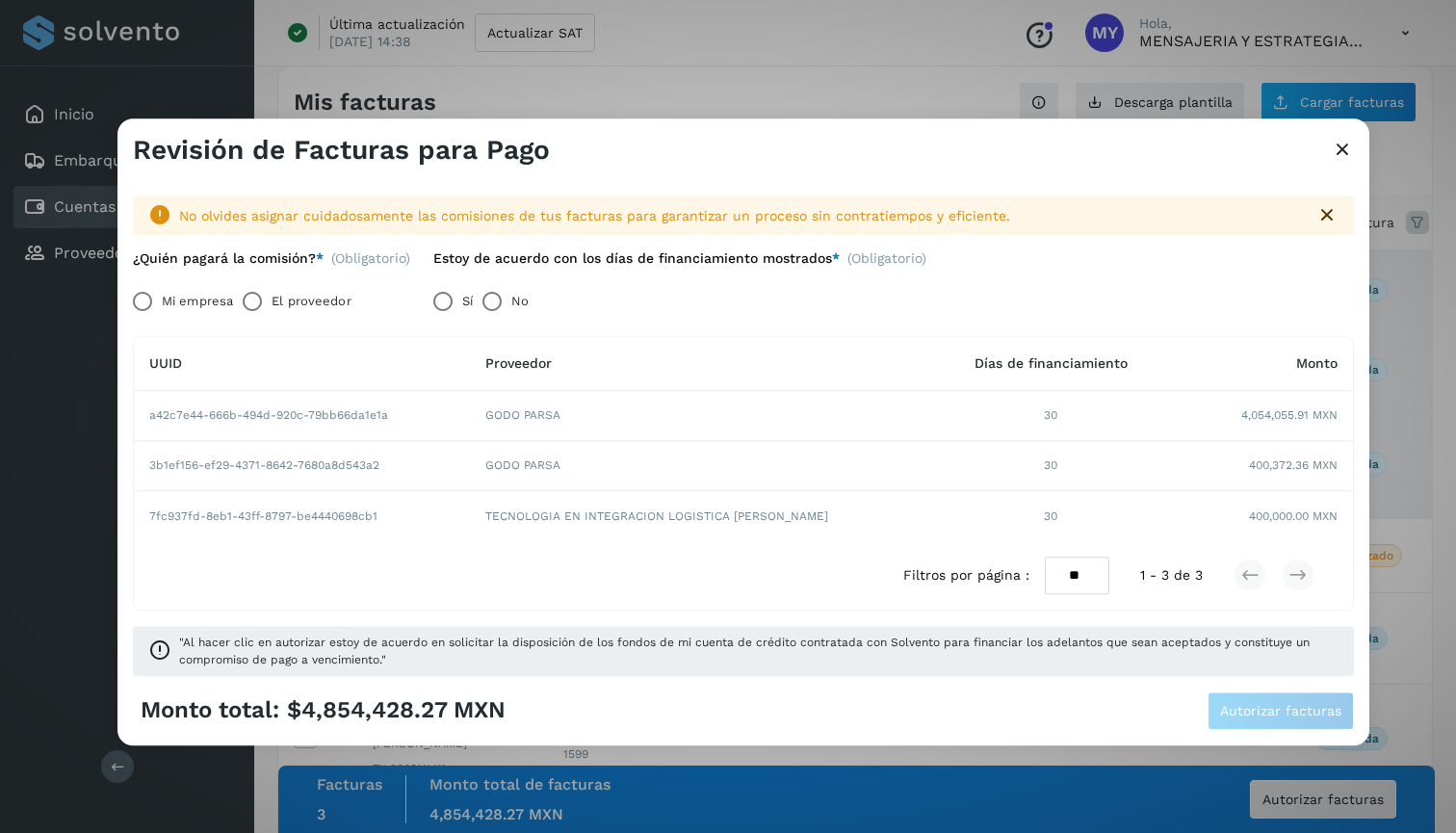
click at [195, 302] on label "Mi empresa" at bounding box center [197, 302] width 72 height 39
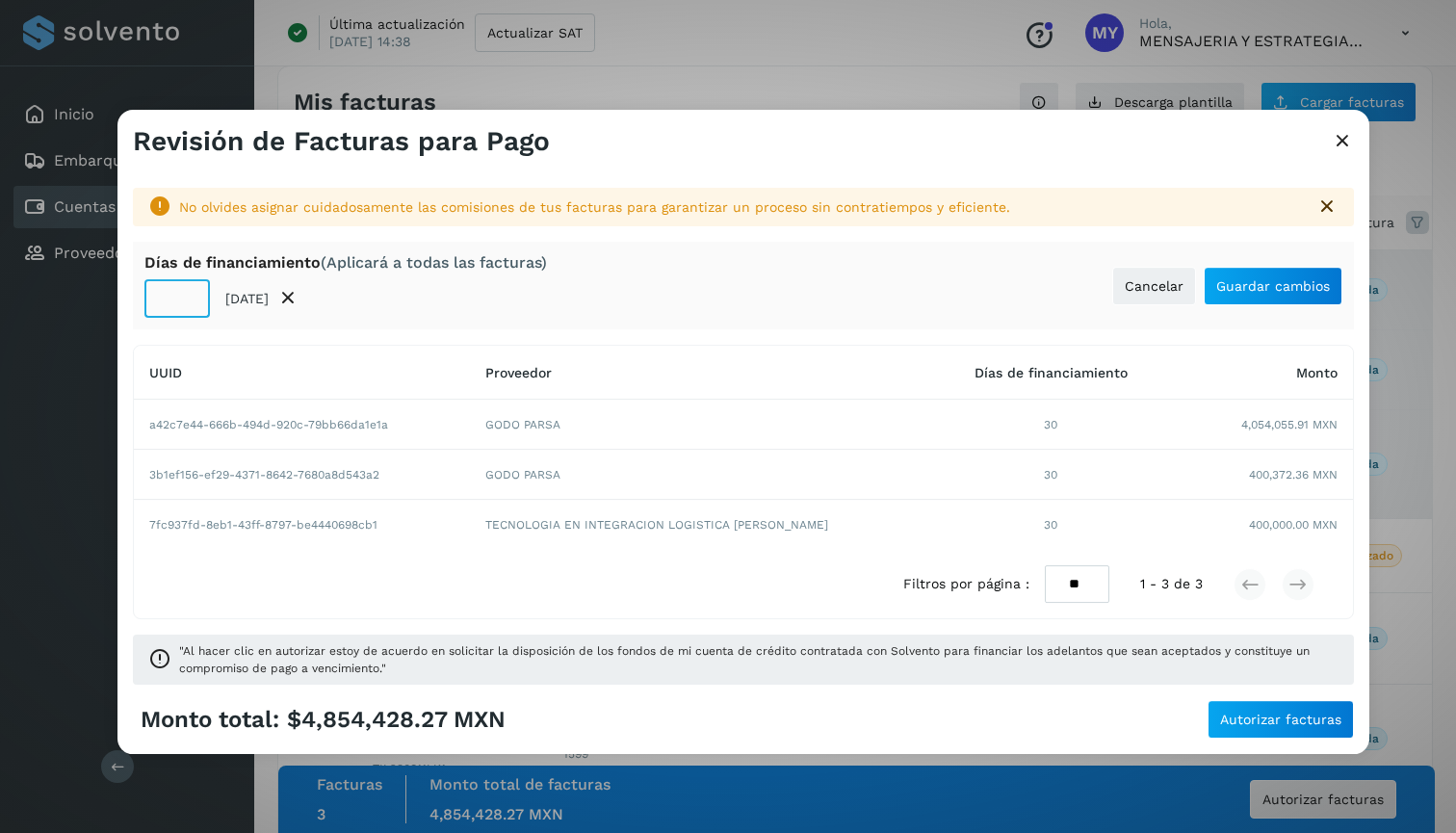
click at [188, 302] on input "**" at bounding box center [177, 299] width 66 height 39
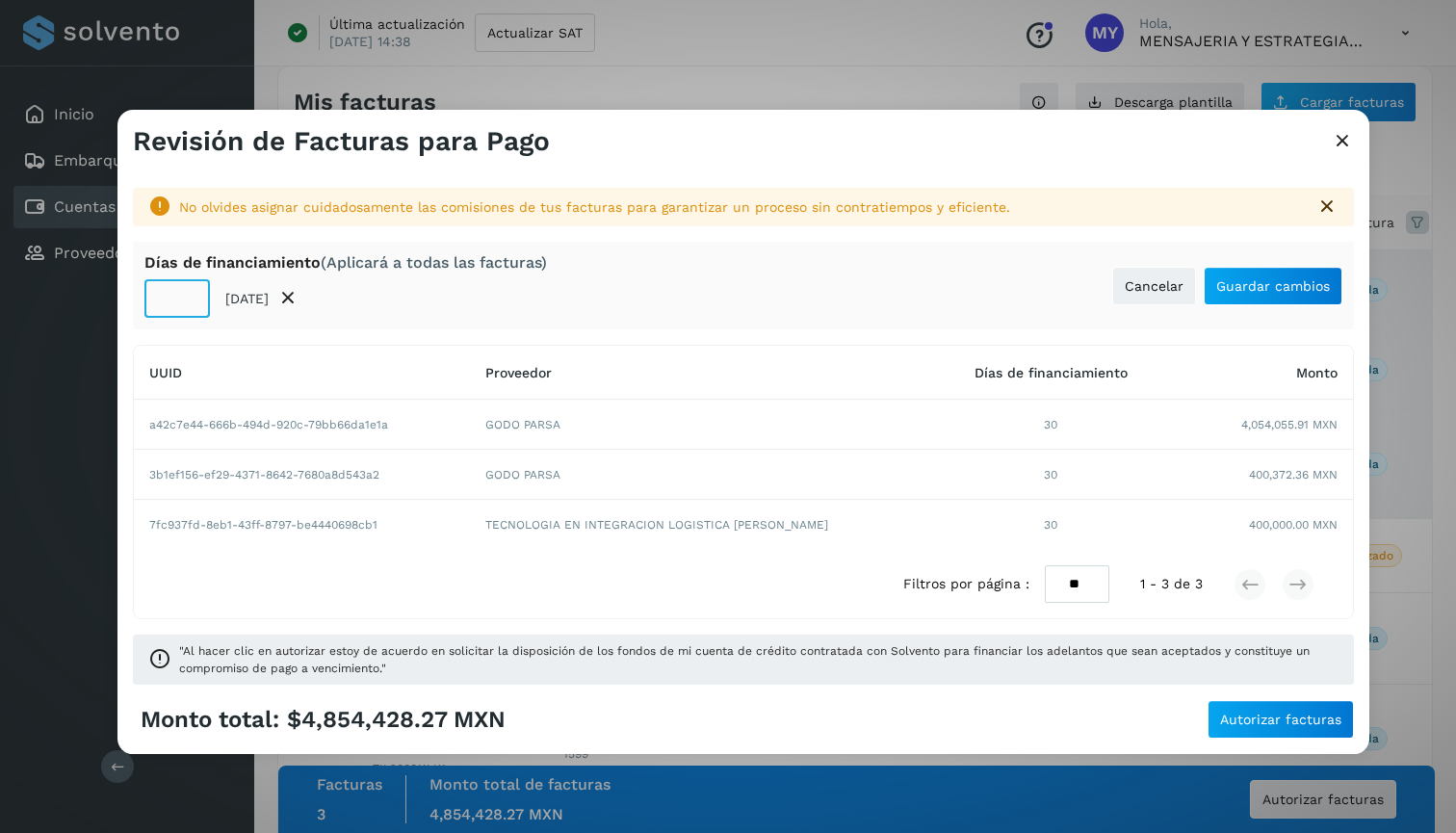
click at [188, 302] on input "**" at bounding box center [177, 299] width 66 height 39
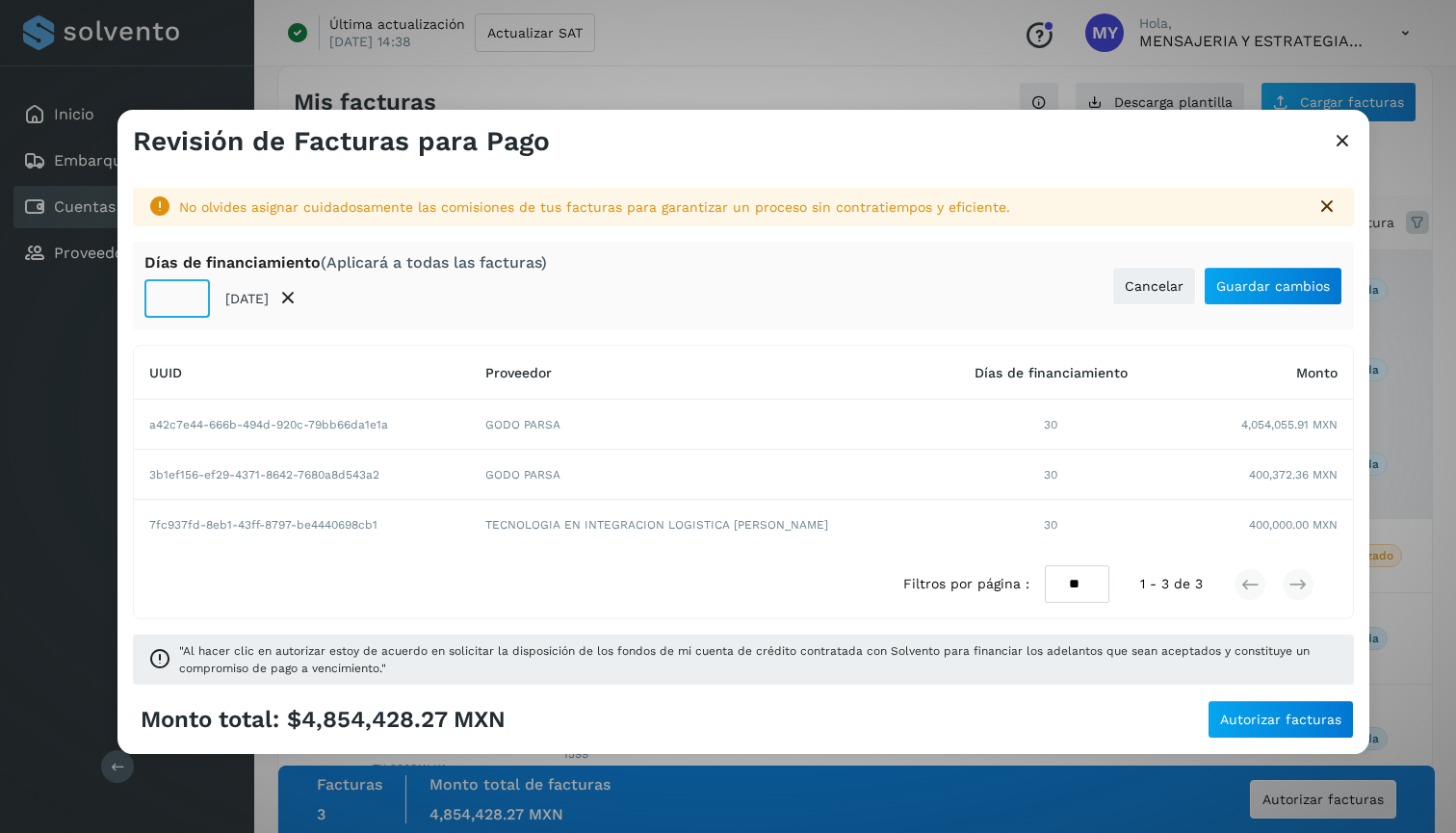
click at [188, 302] on input "**" at bounding box center [177, 299] width 66 height 39
type input "**"
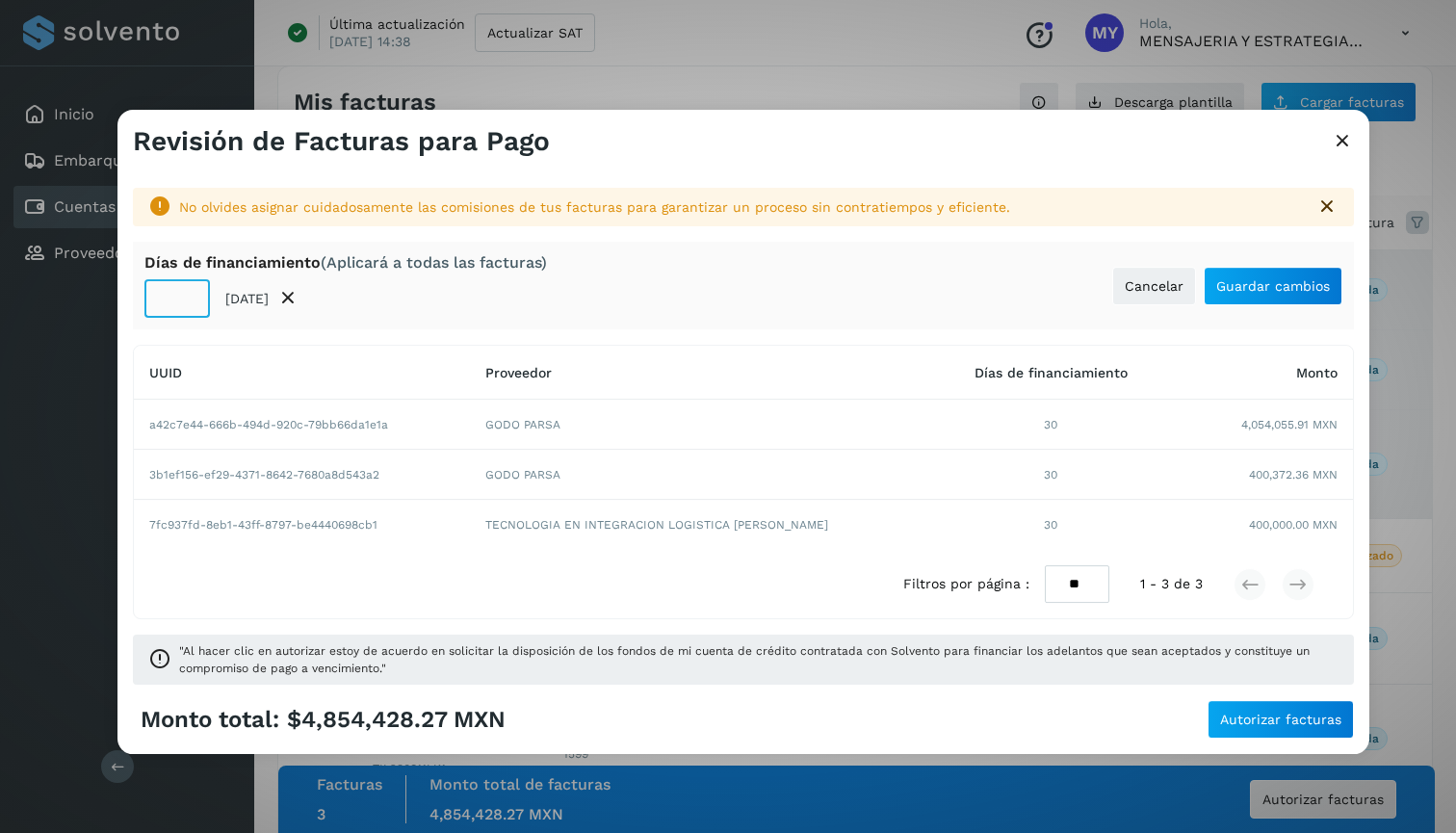
click at [188, 302] on input "**" at bounding box center [177, 299] width 66 height 39
click at [1297, 297] on button "Guardar cambios" at bounding box center [1272, 286] width 138 height 39
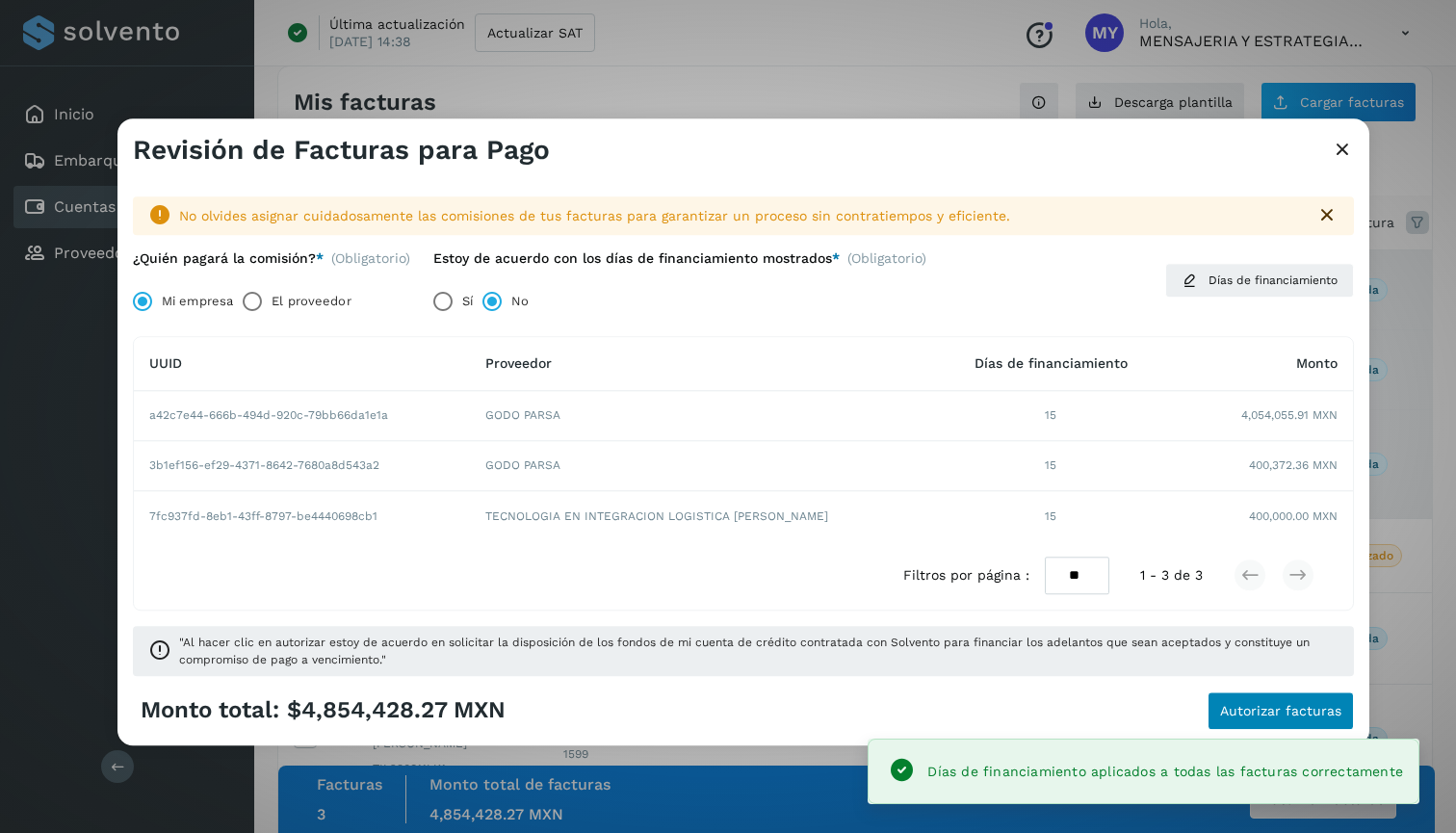
click at [1302, 725] on button "Autorizar facturas" at bounding box center [1280, 710] width 146 height 39
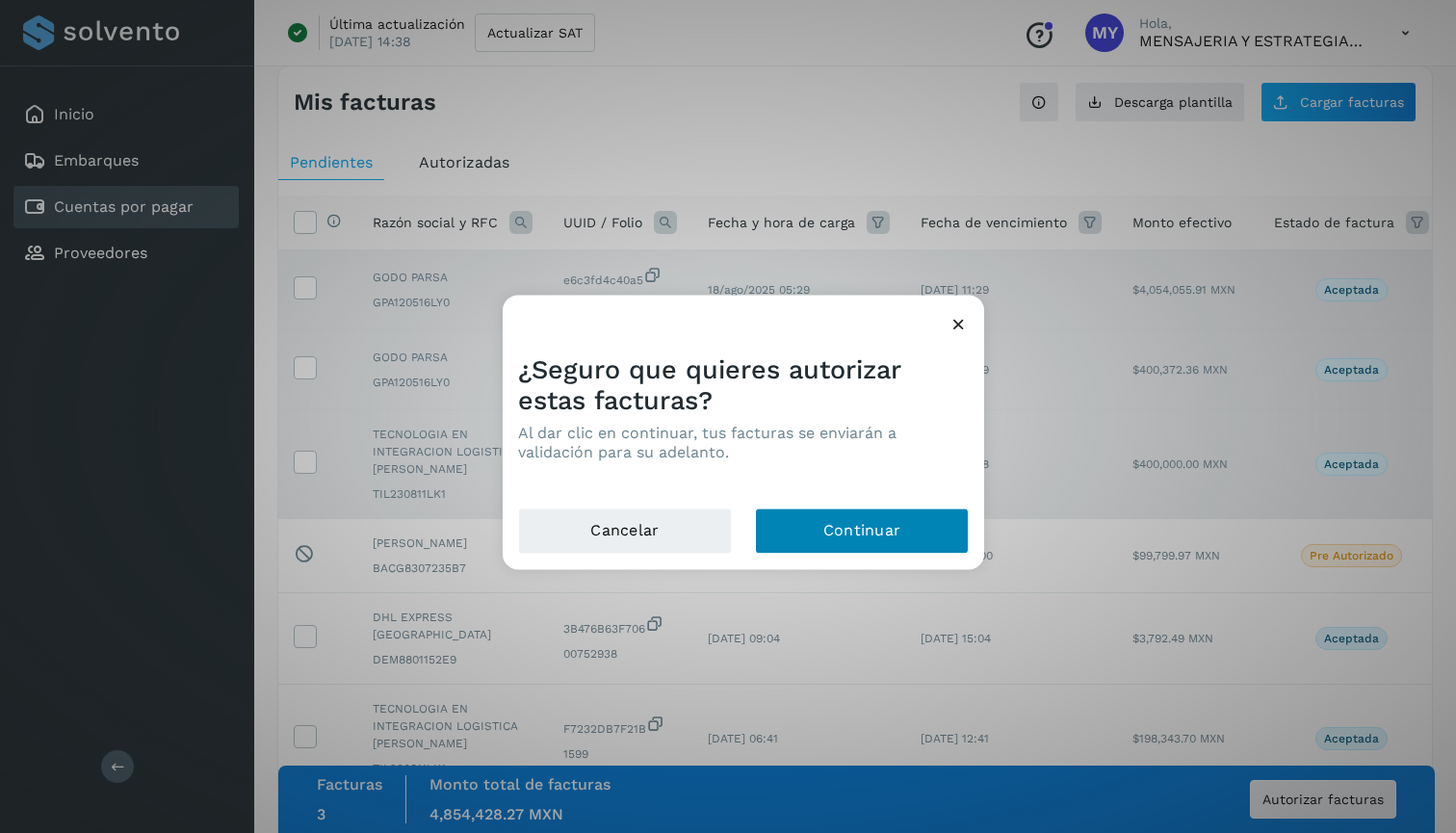
click at [847, 537] on button "Continuar" at bounding box center [861, 531] width 214 height 46
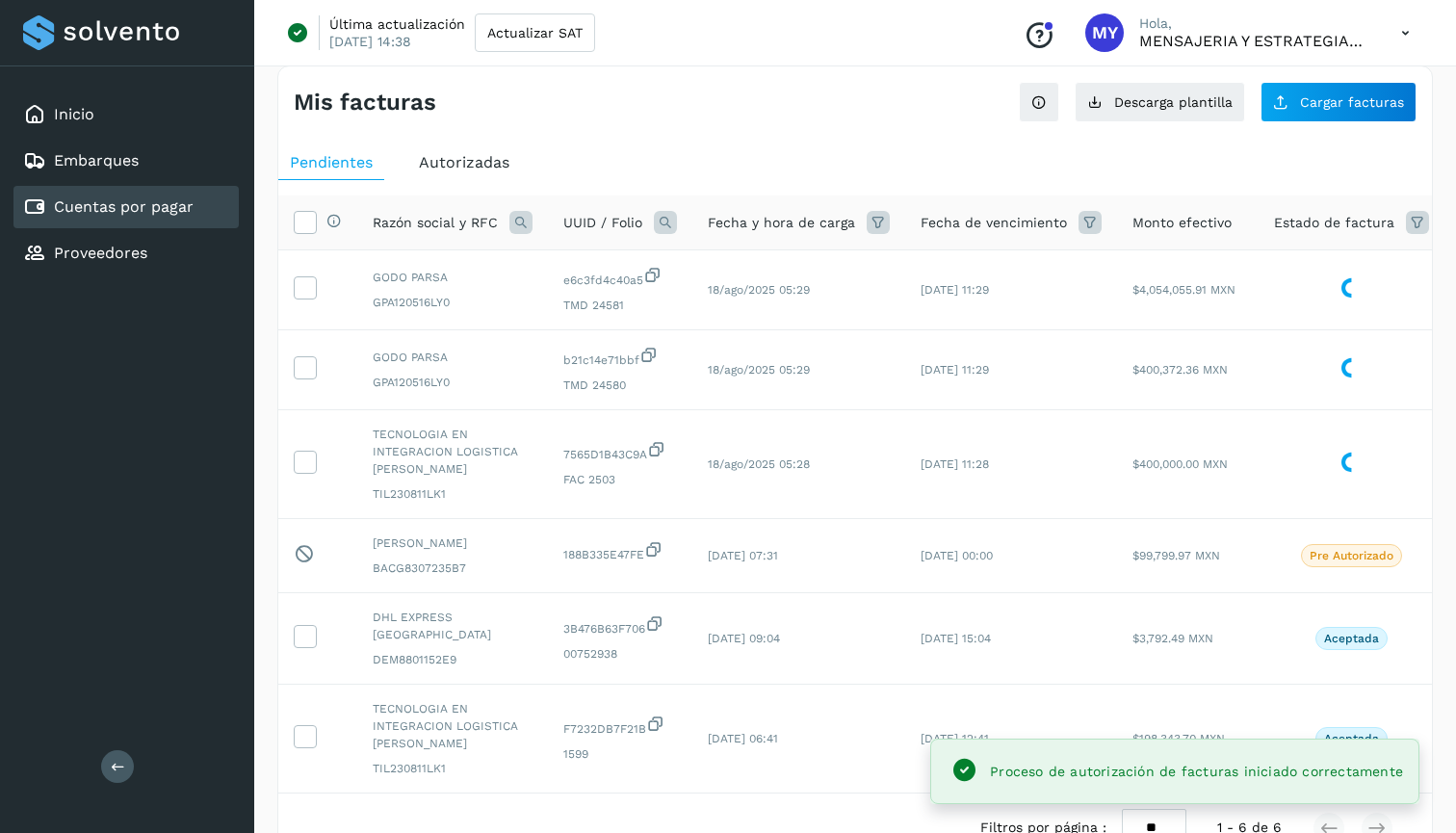
scroll to position [5, 0]
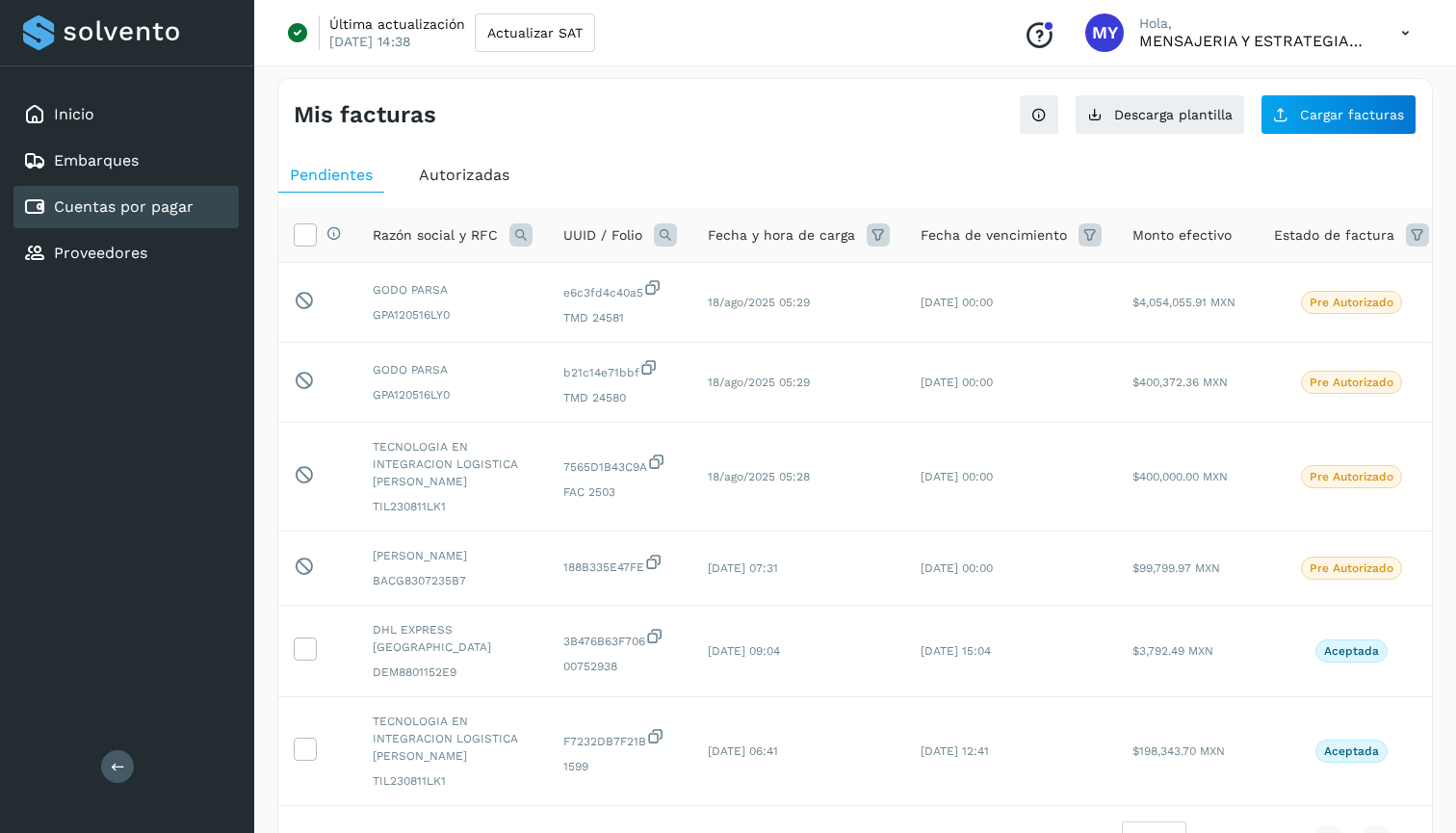
click at [1388, 32] on icon at bounding box center [1405, 33] width 40 height 40
click at [1364, 138] on div "Cerrar sesión" at bounding box center [1309, 125] width 229 height 37
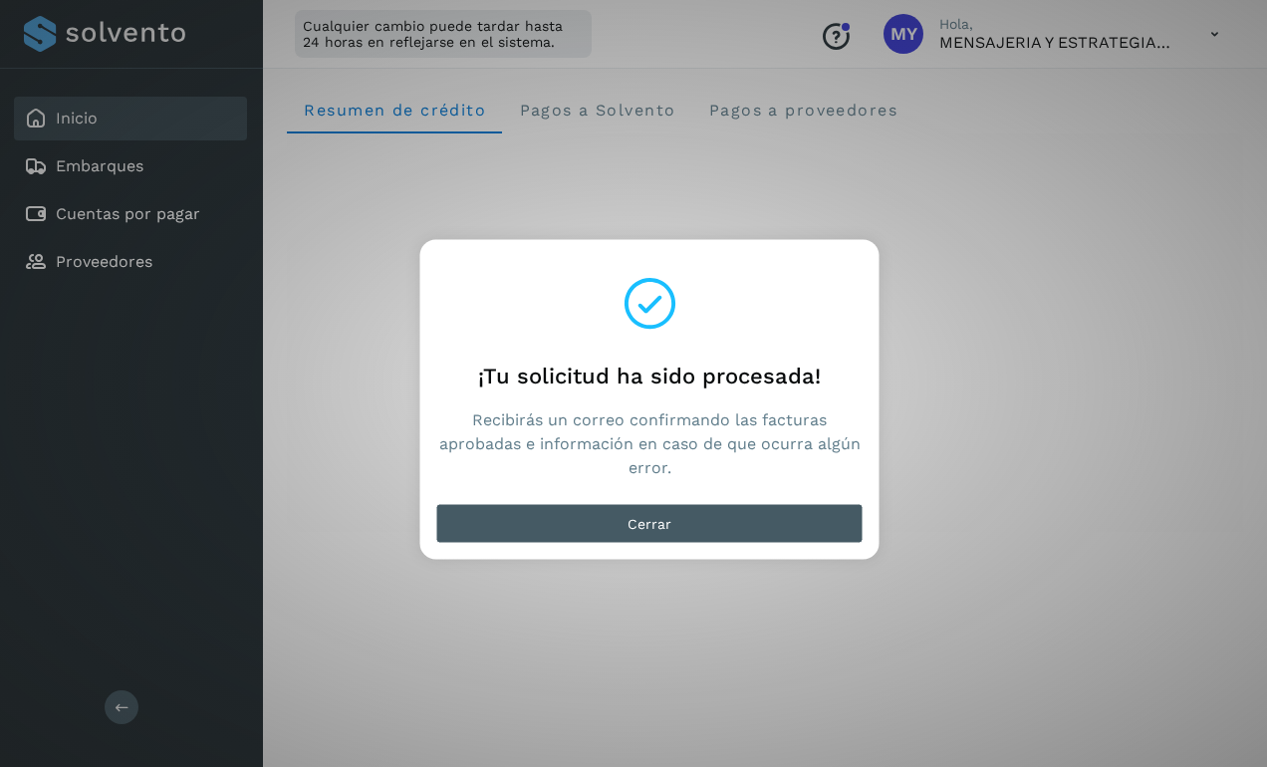
click at [831, 543] on button "Cerrar" at bounding box center [649, 524] width 427 height 40
